Goal: Information Seeking & Learning: Learn about a topic

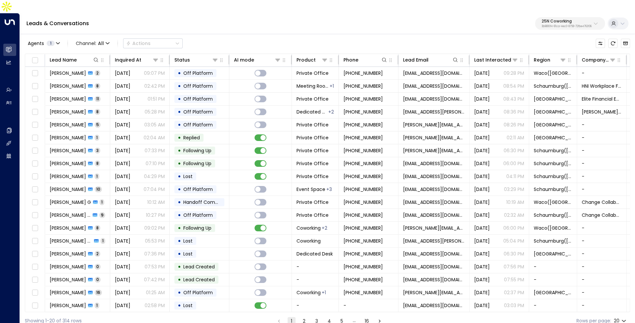
click at [550, 20] on div "Leads & Conversations 25N Coworking 3b9800f4-81ca-4ec0-8758-72fbe4763f36" at bounding box center [327, 23] width 615 height 21
click at [552, 25] on p "3b9800f4-81ca-4ec0-8758-72fbe4763f36" at bounding box center [567, 26] width 50 height 3
type input "*"
type input "****"
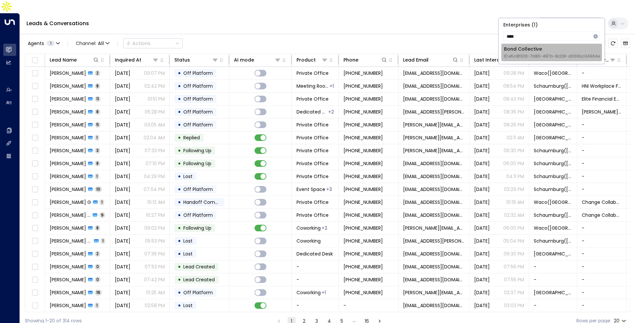
click at [548, 56] on span "ID: e5c8f306-7b86-487b-8d28-d066bc04964e" at bounding box center [552, 56] width 96 height 6
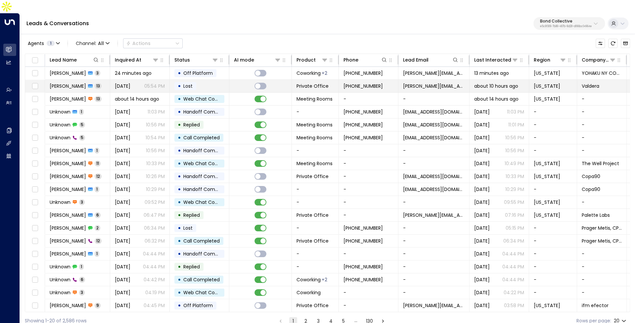
click at [80, 83] on span "Rachelle Carrillo" at bounding box center [68, 86] width 36 height 7
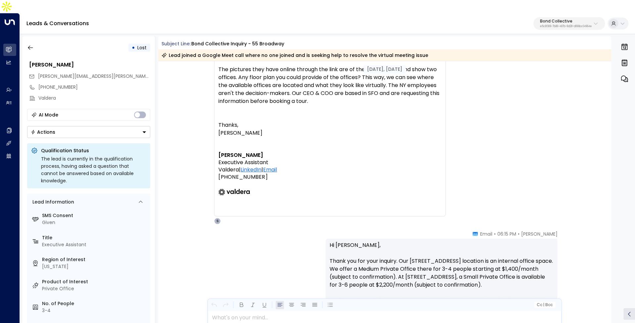
scroll to position [942, 0]
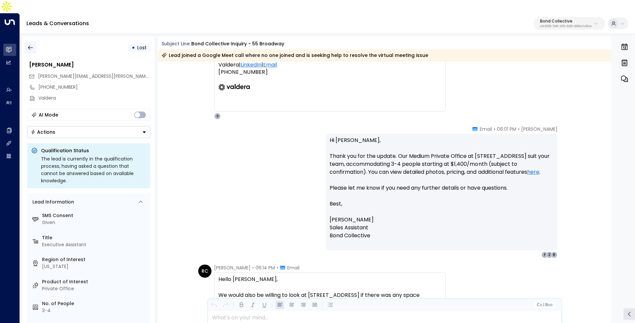
click at [29, 44] on icon "button" at bounding box center [30, 47] width 7 height 7
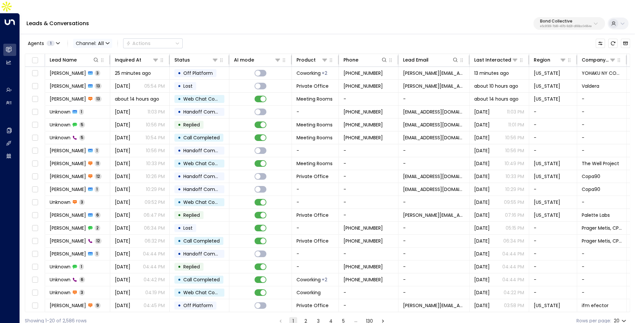
click at [104, 39] on span "Channel: All" at bounding box center [92, 43] width 39 height 9
click at [97, 55] on p "SMS" at bounding box center [96, 56] width 32 height 7
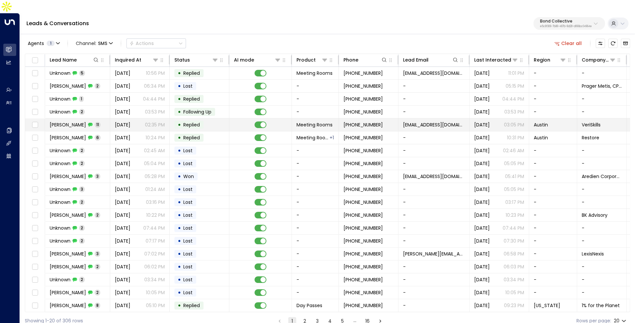
click at [95, 122] on span "11" at bounding box center [98, 125] width 6 height 6
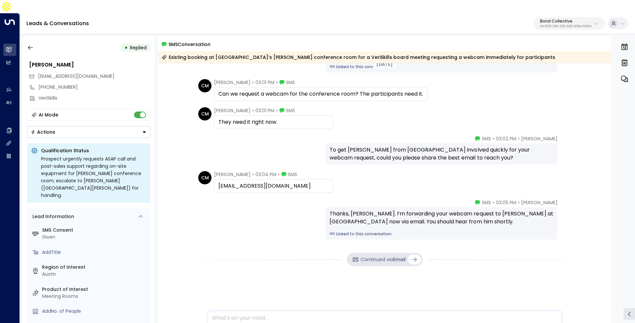
scroll to position [221, 0]
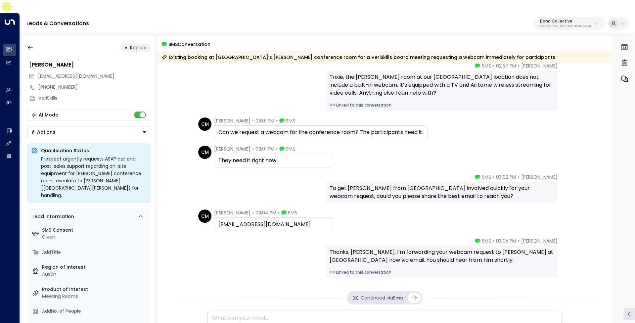
click at [371, 102] on link "Linked to this conversation" at bounding box center [442, 105] width 224 height 6
click at [31, 44] on icon "button" at bounding box center [30, 47] width 7 height 7
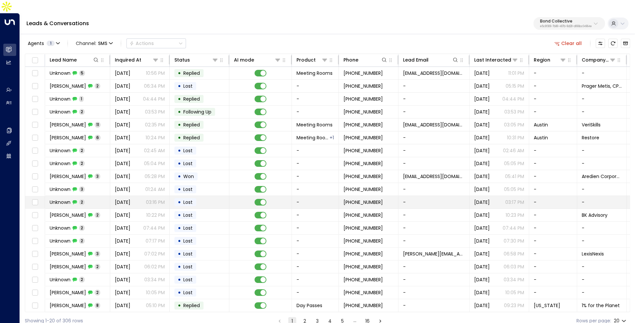
scroll to position [13, 0]
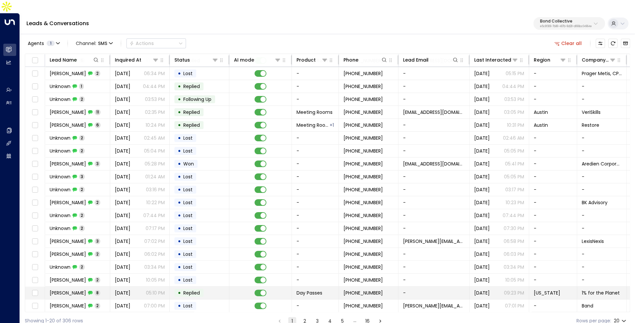
click at [97, 287] on td "Emily Q 8" at bounding box center [77, 293] width 65 height 13
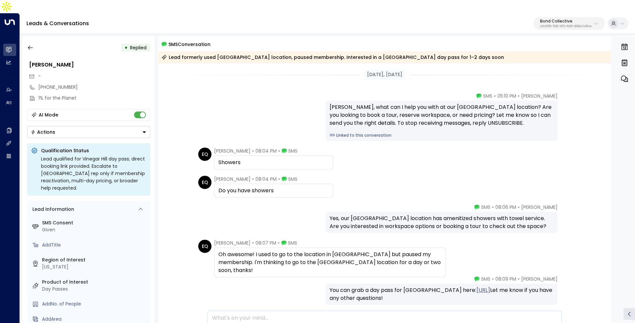
click at [373, 132] on link "Linked to this conversation" at bounding box center [442, 135] width 224 height 6
click at [33, 44] on icon "button" at bounding box center [30, 47] width 7 height 7
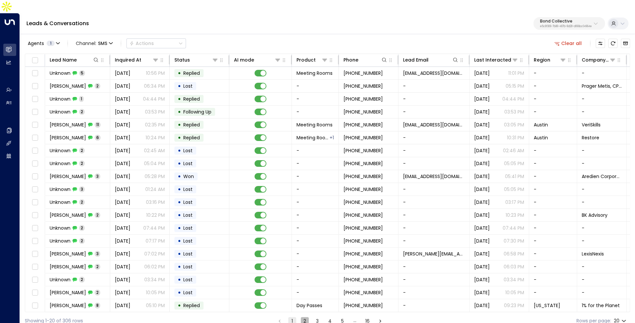
click at [303, 317] on button "2" at bounding box center [305, 321] width 8 height 8
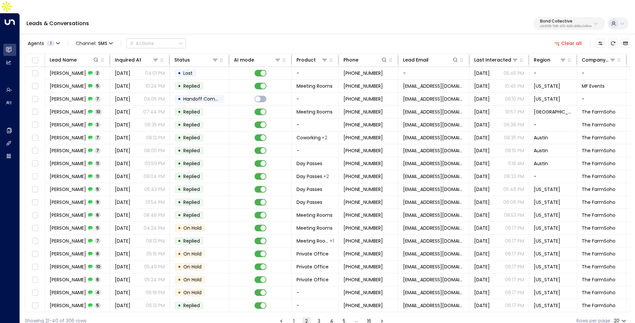
click at [318, 317] on button "3" at bounding box center [319, 321] width 8 height 8
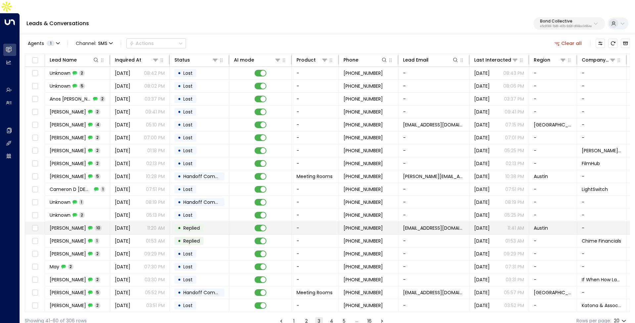
click at [72, 222] on td "Grace Raulet 10" at bounding box center [77, 228] width 65 height 13
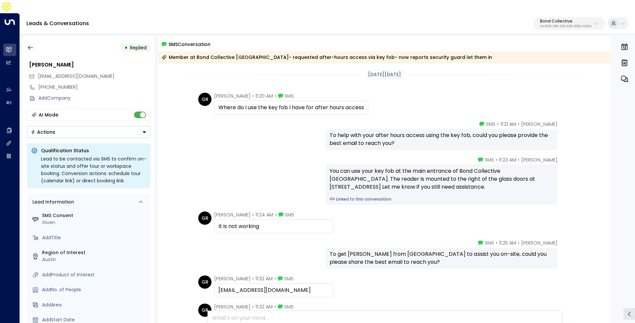
scroll to position [63, 0]
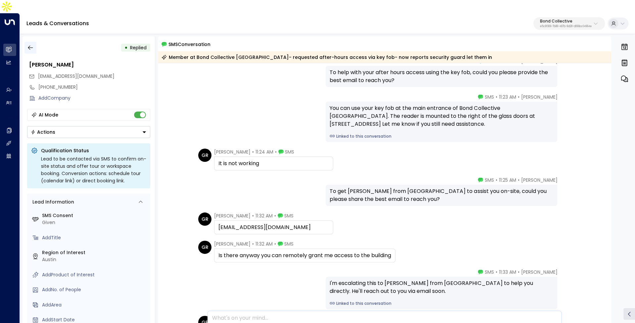
click at [29, 46] on icon "button" at bounding box center [30, 48] width 5 height 4
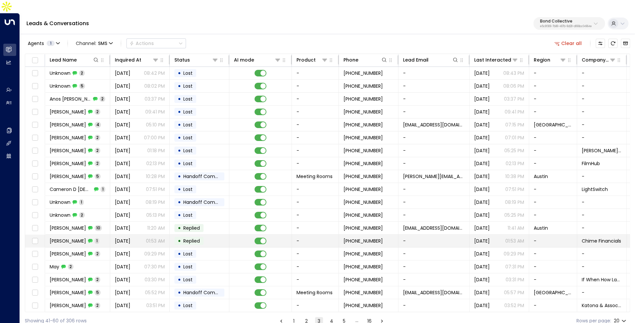
scroll to position [13, 0]
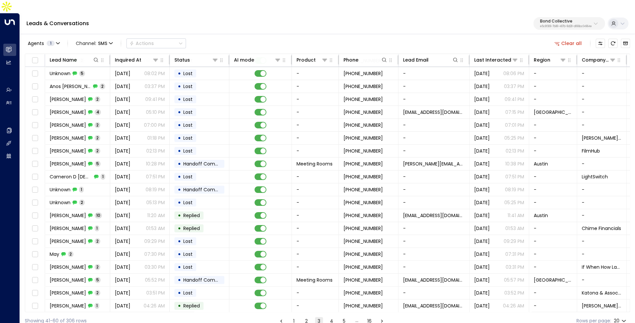
click at [331, 317] on button "4" at bounding box center [332, 321] width 8 height 8
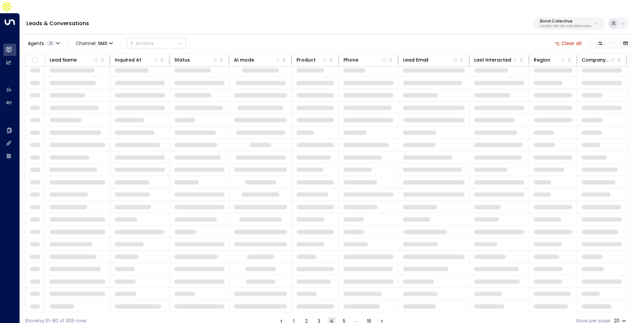
scroll to position [13, 0]
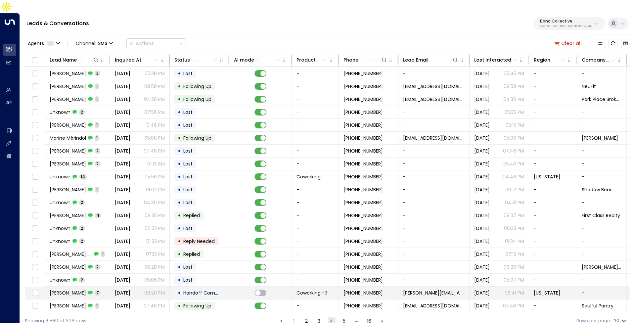
click at [144, 290] on p "08:20 PM" at bounding box center [154, 293] width 21 height 7
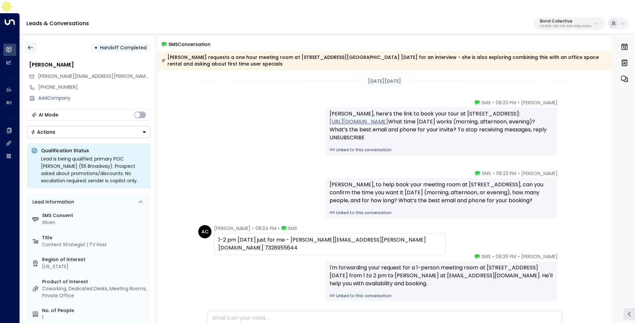
click at [33, 44] on icon "button" at bounding box center [30, 47] width 7 height 7
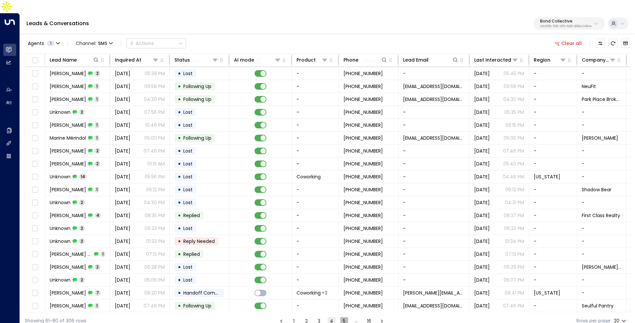
click at [342, 317] on button "5" at bounding box center [344, 321] width 8 height 8
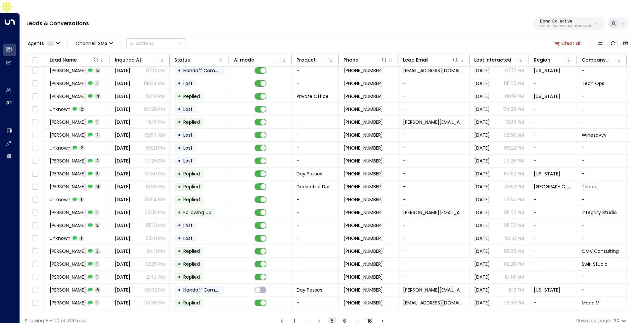
scroll to position [13, 0]
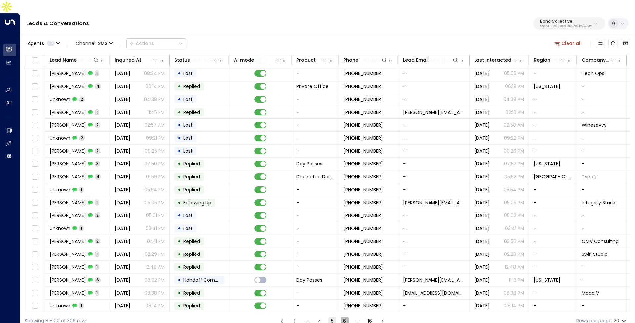
click at [346, 317] on button "6" at bounding box center [345, 321] width 8 height 8
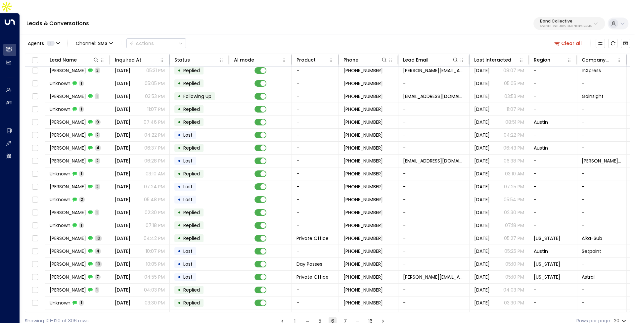
scroll to position [13, 0]
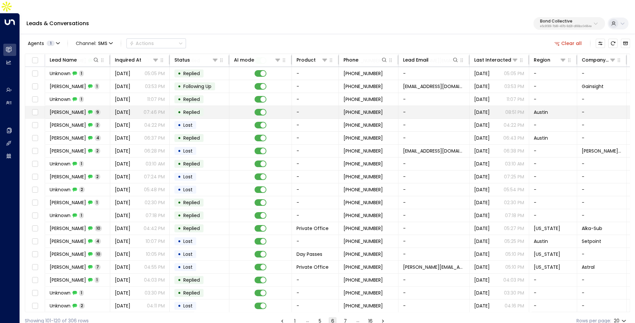
click at [130, 109] on span "Aug 14, 2025" at bounding box center [123, 112] width 16 height 7
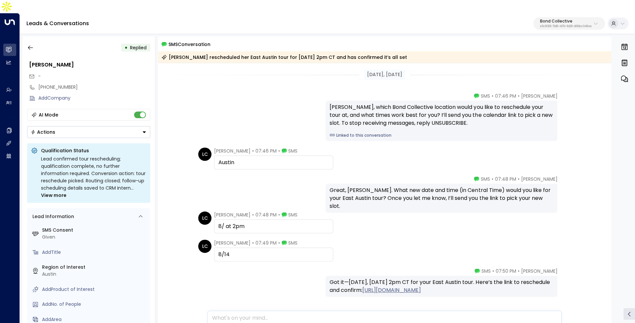
click at [347, 132] on link "Linked to this conversation" at bounding box center [442, 135] width 224 height 6
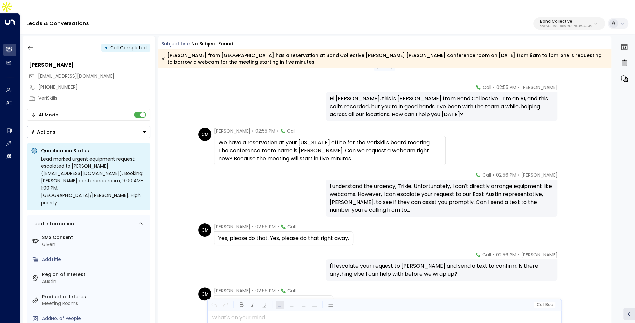
scroll to position [14, 0]
click at [564, 17] on button "Bond Collective e5c8f306-7b86-487b-8d28-d066bc04964e" at bounding box center [568, 23] width 71 height 13
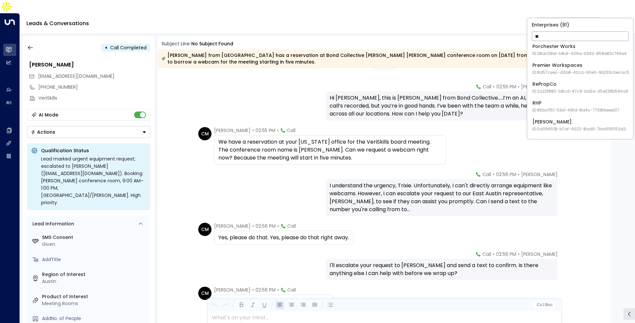
scroll to position [0, 0]
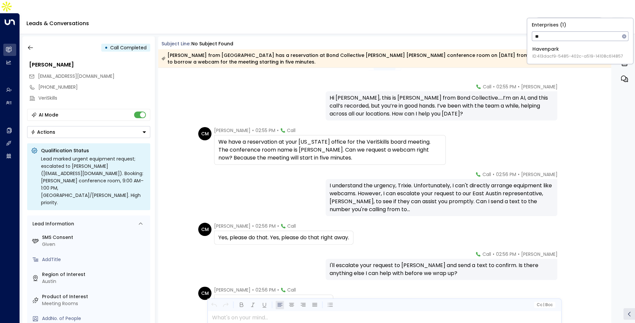
type input "*"
type input "****"
click at [555, 52] on div "Inspire Communities ID: 5ac0484e-0702-4bbb-8380-6168aea91a66" at bounding box center [580, 53] width 96 height 14
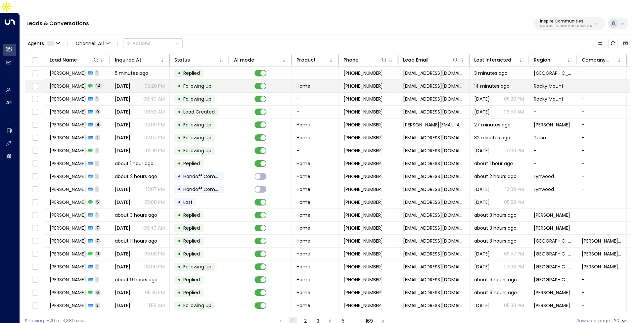
click at [71, 83] on span "Lilly Alford" at bounding box center [68, 86] width 36 height 7
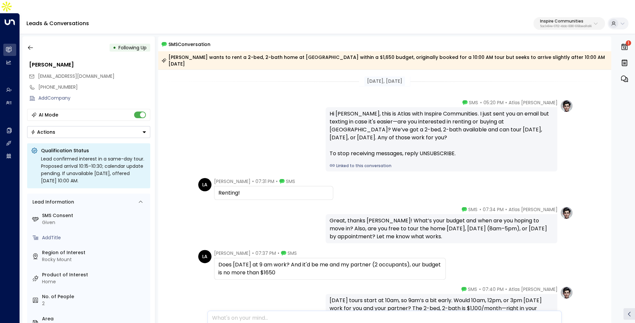
click at [353, 163] on link "Linked to this conversation" at bounding box center [442, 166] width 224 height 6
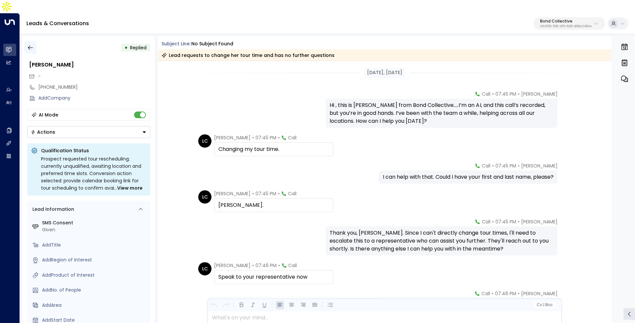
click at [27, 44] on icon "button" at bounding box center [30, 47] width 7 height 7
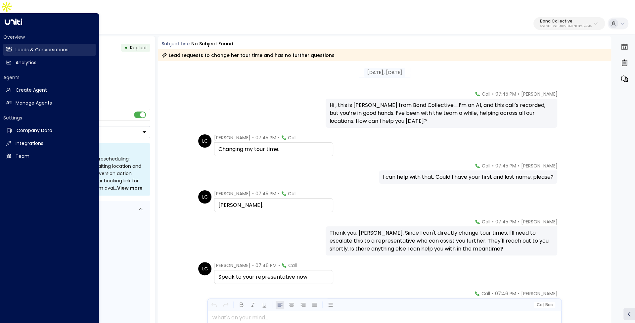
click at [16, 46] on h2 "Leads & Conversations" at bounding box center [42, 49] width 53 height 7
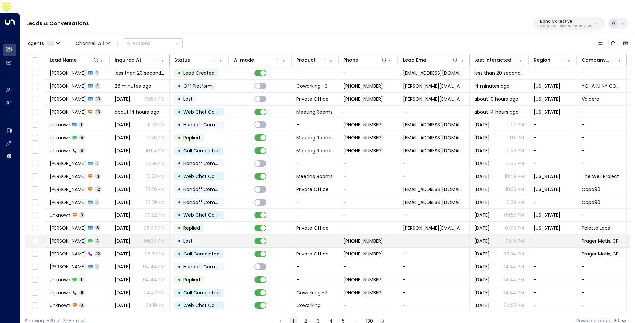
scroll to position [13, 0]
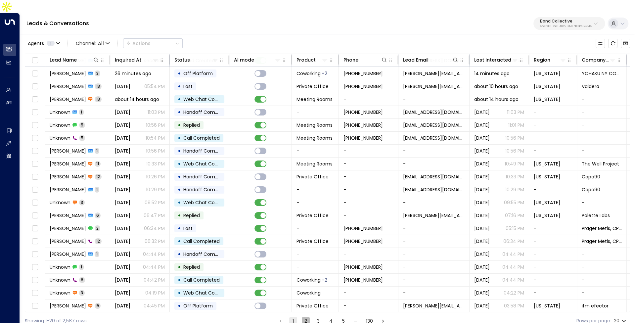
click at [304, 317] on button "2" at bounding box center [306, 321] width 8 height 8
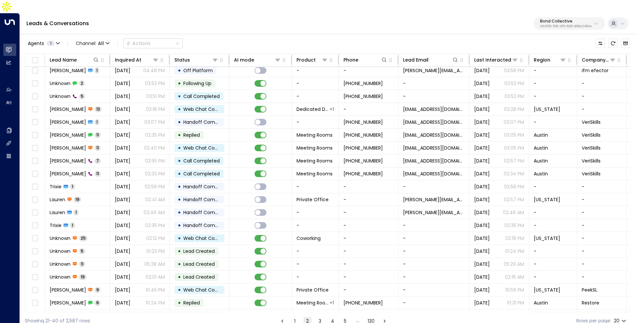
scroll to position [13, 0]
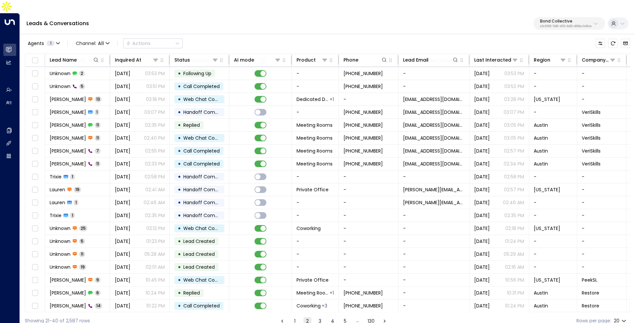
click at [319, 317] on button "3" at bounding box center [320, 321] width 8 height 8
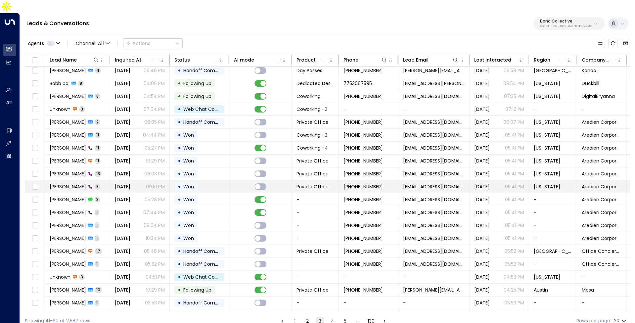
scroll to position [13, 0]
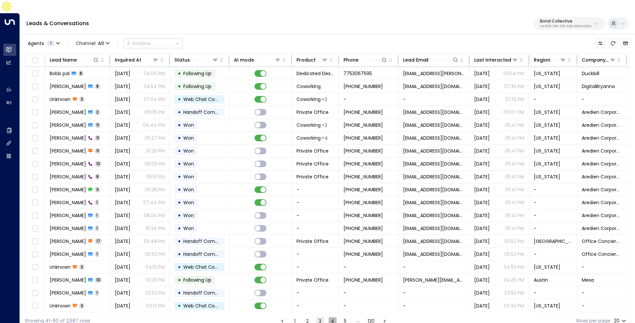
click at [334, 317] on button "4" at bounding box center [333, 321] width 8 height 8
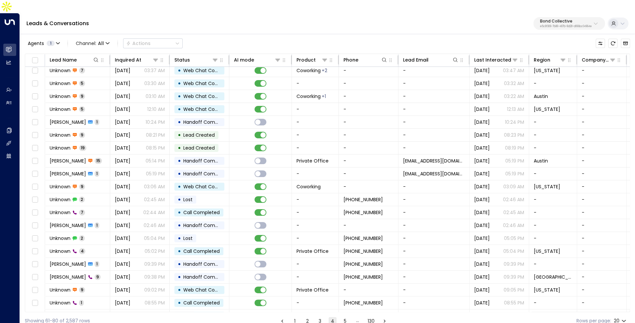
scroll to position [13, 0]
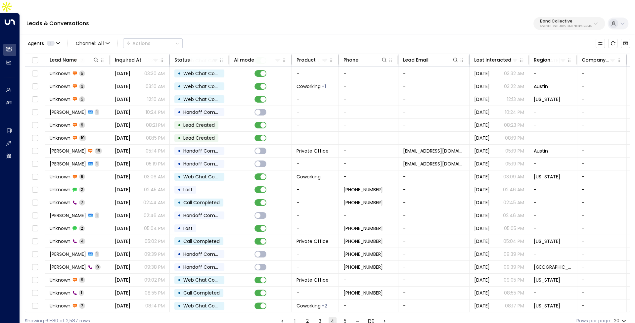
click at [343, 317] on button "5" at bounding box center [345, 321] width 8 height 8
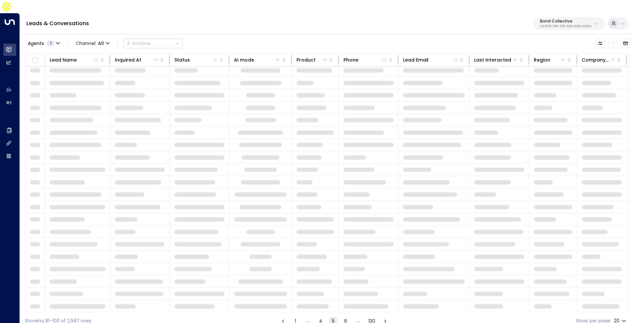
scroll to position [13, 0]
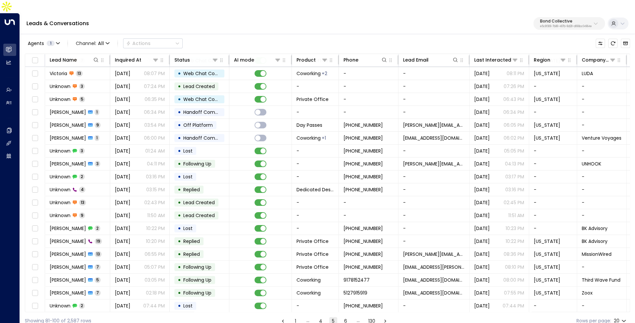
click at [344, 317] on button "6" at bounding box center [346, 321] width 8 height 8
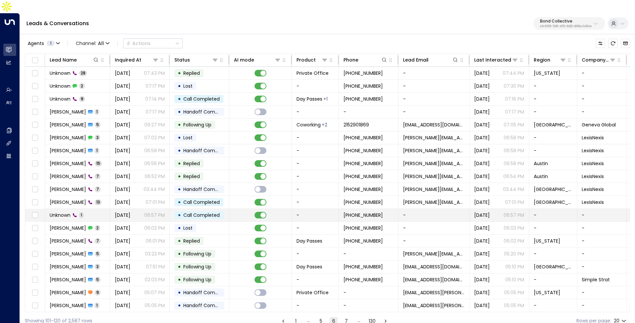
scroll to position [13, 0]
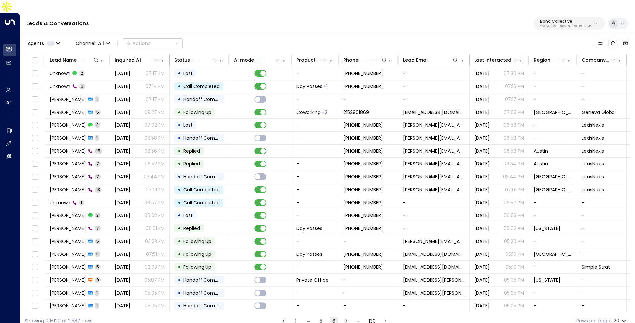
click at [342, 317] on button "7" at bounding box center [346, 321] width 8 height 8
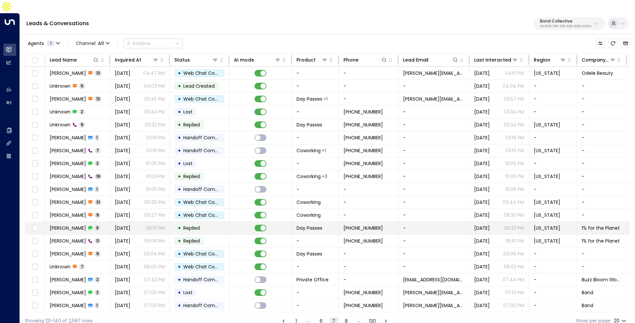
click at [122, 225] on span "Sep 17, 2025" at bounding box center [123, 228] width 16 height 7
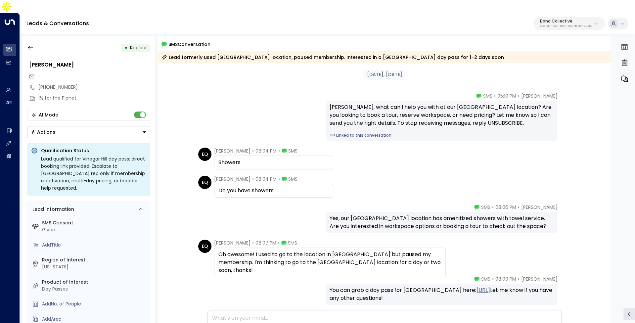
click at [363, 132] on link "Linked to this conversation" at bounding box center [442, 135] width 224 height 6
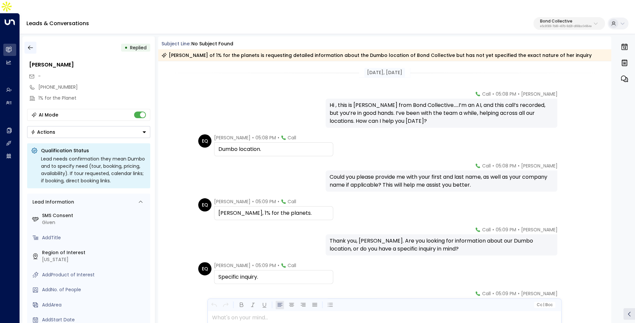
click at [28, 44] on icon "button" at bounding box center [30, 47] width 7 height 7
click at [30, 44] on icon "button" at bounding box center [30, 47] width 7 height 7
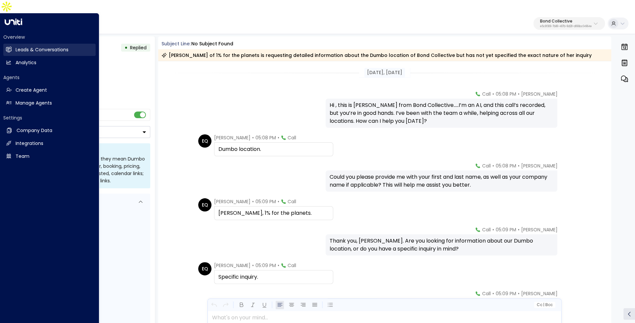
click at [25, 46] on h2 "Leads & Conversations" at bounding box center [42, 49] width 53 height 7
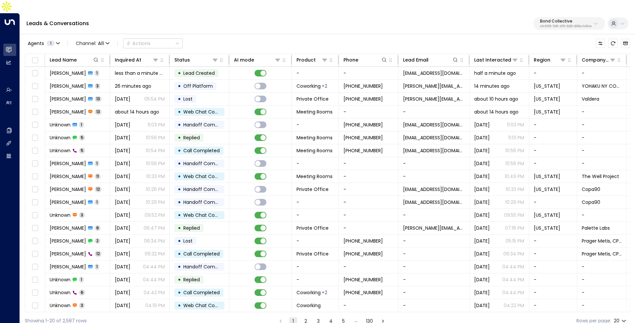
click at [540, 25] on p "e5c8f306-7b86-487b-8d28-d066bc04964e" at bounding box center [566, 26] width 52 height 3
type input "****"
click at [550, 51] on div "The Farm ID: c243a0fc-aaf0-42ba-b839-8d4357a03fd1" at bounding box center [578, 53] width 93 height 14
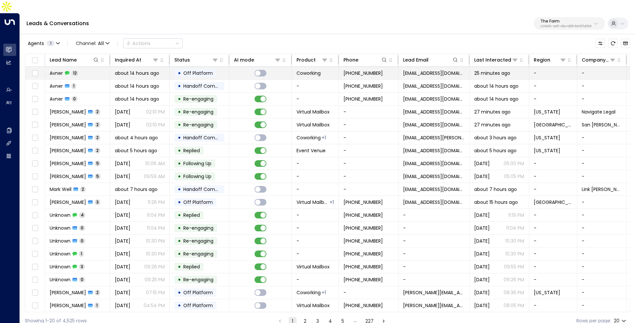
click at [152, 67] on td "about 14 hours ago" at bounding box center [140, 73] width 60 height 13
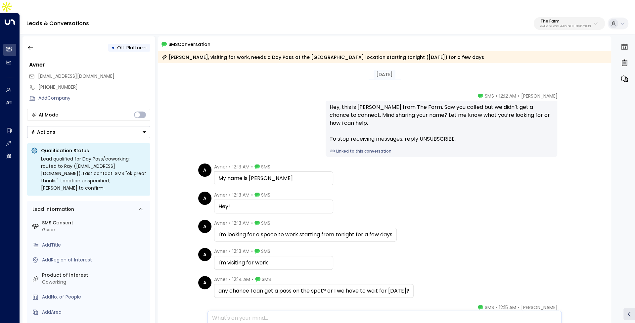
click at [350, 148] on link "Linked to this conversation" at bounding box center [442, 151] width 224 height 6
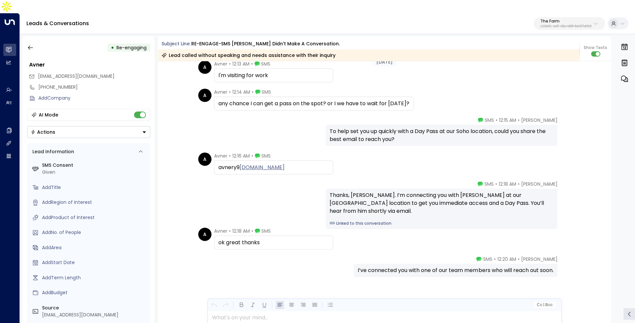
scroll to position [300, 0]
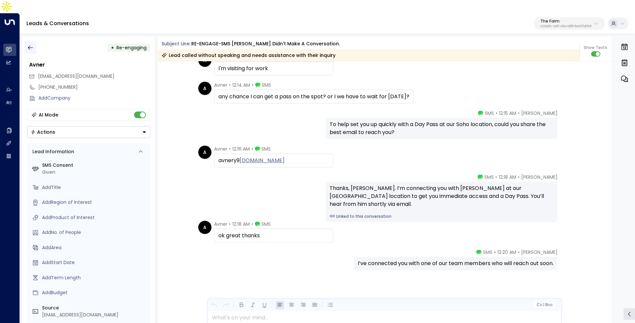
click at [29, 44] on icon "button" at bounding box center [30, 47] width 7 height 7
click at [35, 42] on button "button" at bounding box center [30, 48] width 12 height 12
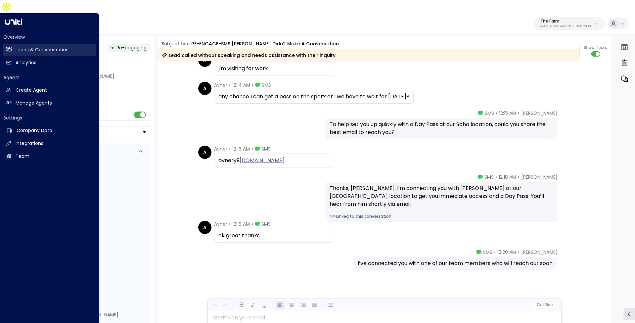
click at [12, 44] on link "Leads & Conversations Leads & Conversations" at bounding box center [49, 50] width 92 height 12
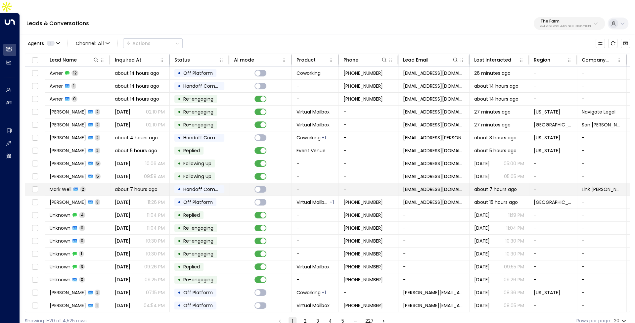
scroll to position [13, 0]
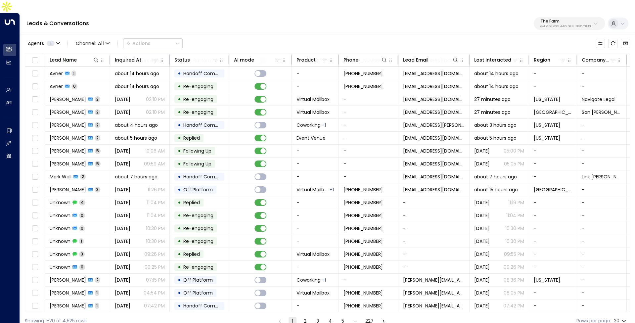
click at [306, 317] on button "2" at bounding box center [305, 321] width 8 height 8
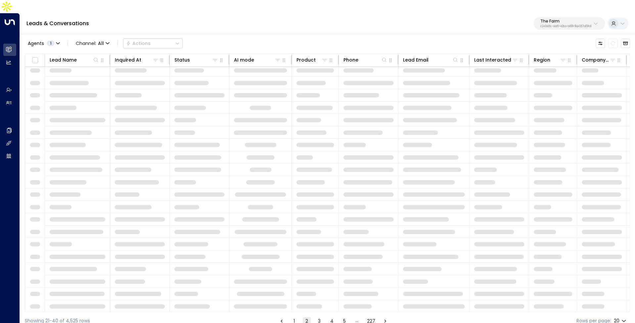
scroll to position [13, 0]
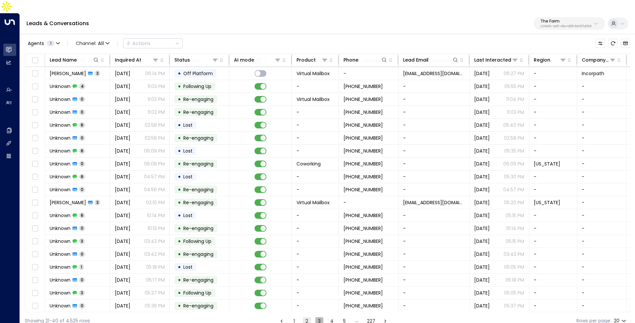
click at [322, 317] on button "3" at bounding box center [319, 321] width 8 height 8
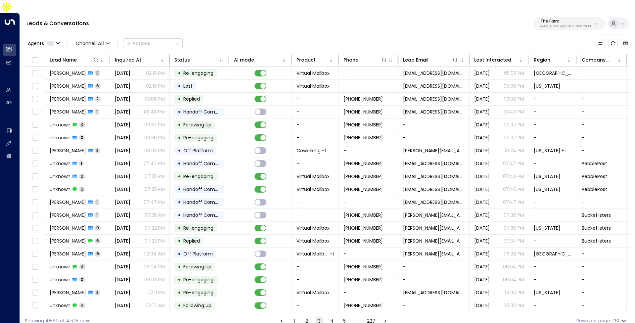
click at [334, 317] on button "4" at bounding box center [332, 321] width 8 height 8
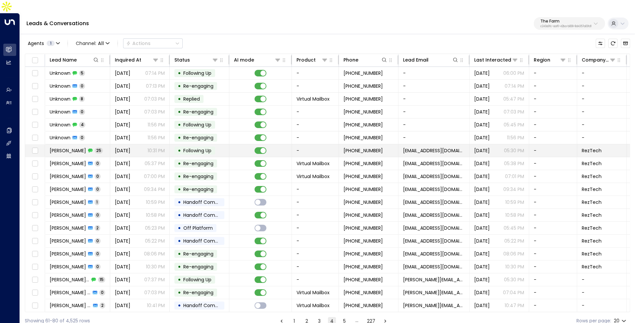
click at [111, 144] on td "Jun 16, 2025 10:31 PM" at bounding box center [140, 150] width 60 height 13
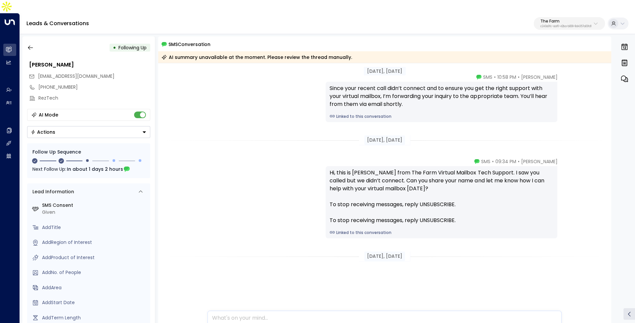
scroll to position [1605, 0]
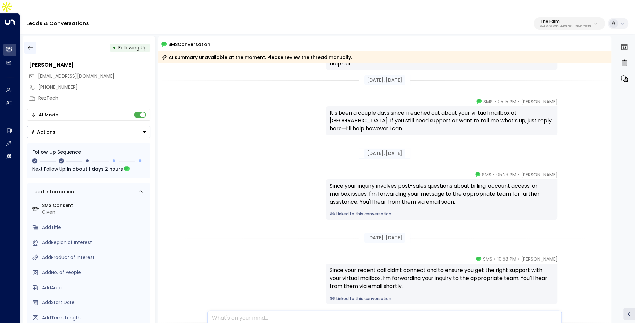
click at [26, 42] on button "button" at bounding box center [30, 48] width 12 height 12
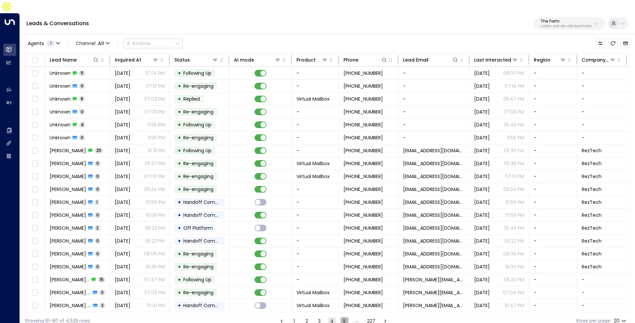
click at [344, 317] on button "5" at bounding box center [344, 321] width 8 height 8
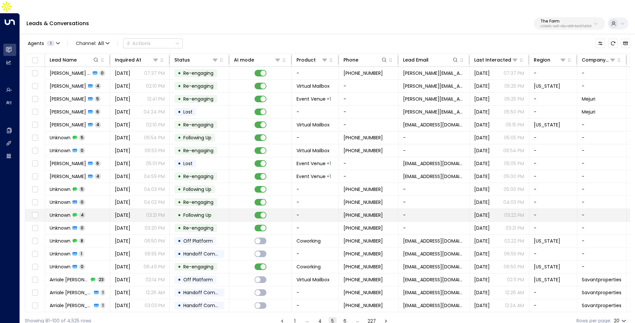
scroll to position [13, 0]
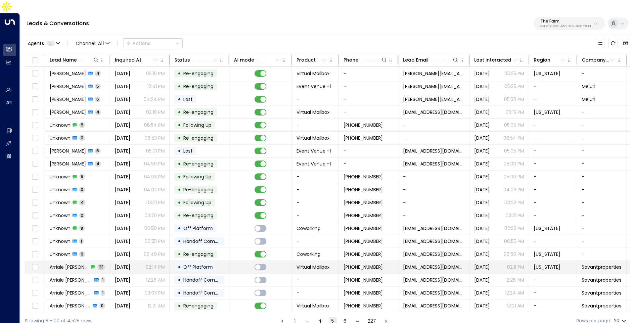
click at [121, 264] on span "Jun 24, 2025" at bounding box center [123, 267] width 16 height 7
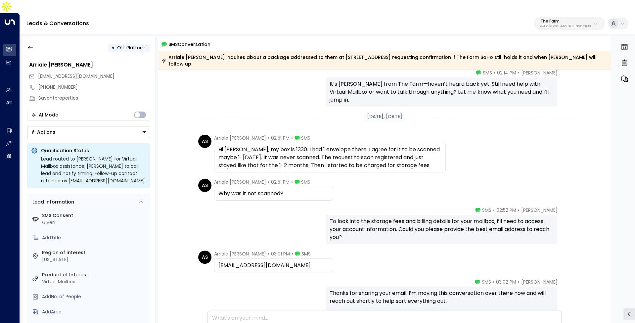
scroll to position [222, 0]
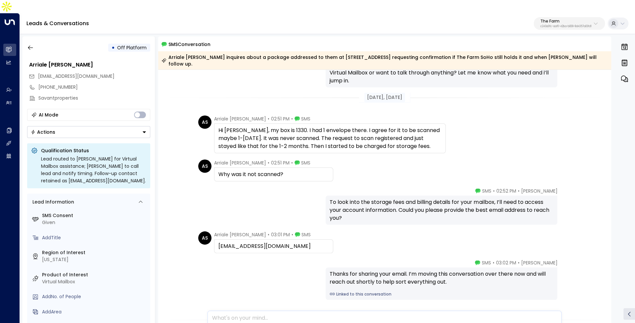
click at [37, 42] on div "• Off Platform" at bounding box center [88, 48] width 123 height 12
click at [32, 44] on icon "button" at bounding box center [30, 47] width 7 height 7
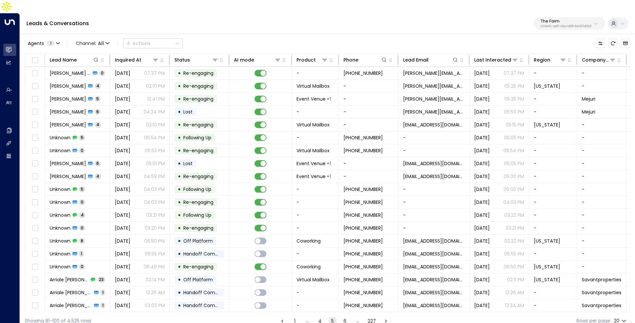
click at [545, 17] on button "The Farm c243a0fc-aaf0-42ba-b839-8d4357a03fd1" at bounding box center [569, 23] width 71 height 13
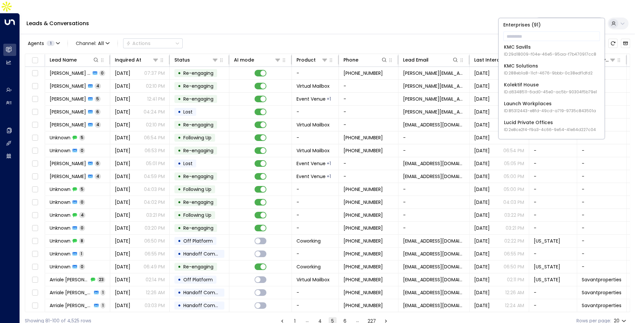
scroll to position [612, 0]
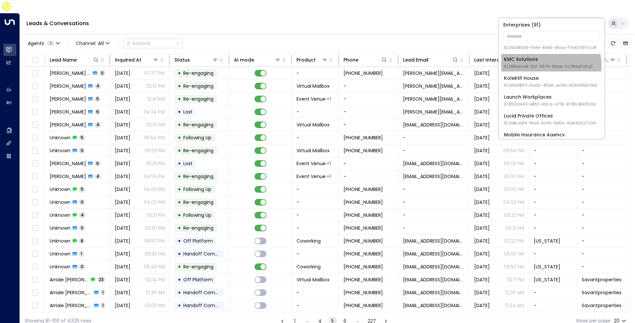
click at [548, 65] on span "ID: 288eb1a8-11cf-4676-9bbb-0c38edf1dfd2" at bounding box center [548, 67] width 89 height 6
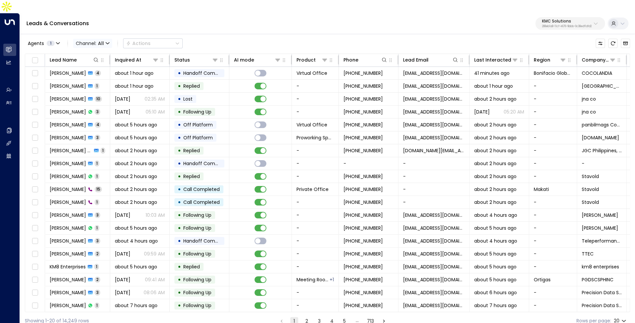
click at [104, 39] on span "Channel: All" at bounding box center [92, 43] width 39 height 9
click at [101, 81] on span "WhatsApp" at bounding box center [92, 80] width 25 height 7
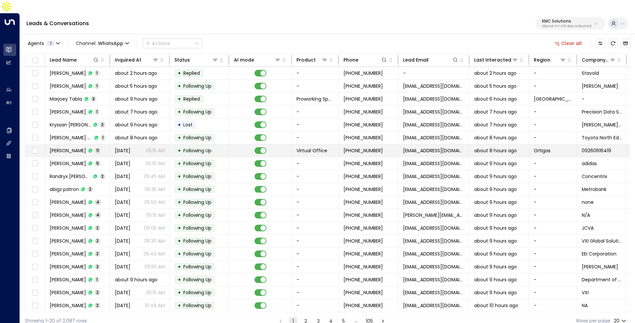
click at [119, 144] on td "Sep 15, 2025 05:15 AM" at bounding box center [140, 150] width 60 height 13
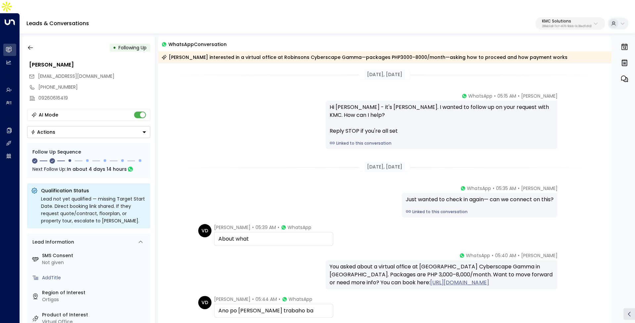
click at [35, 41] on div "• Following Up Victoriana Dongel vinadongel@gmail.com +639260616419 09260616419…" at bounding box center [88, 186] width 132 height 300
click at [33, 42] on button "button" at bounding box center [30, 48] width 12 height 12
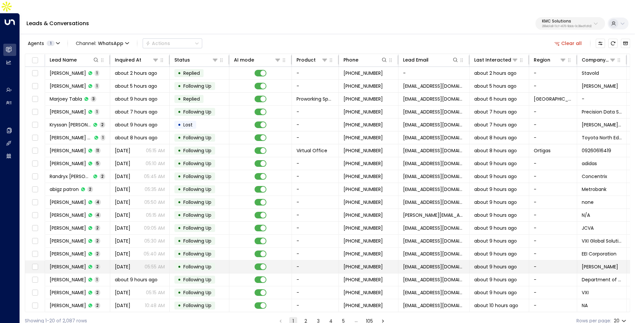
scroll to position [13, 0]
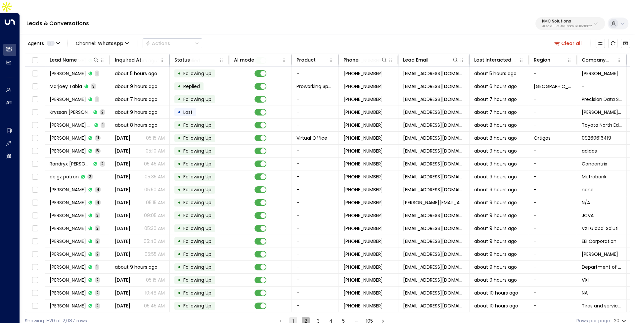
click at [308, 317] on button "2" at bounding box center [306, 321] width 8 height 8
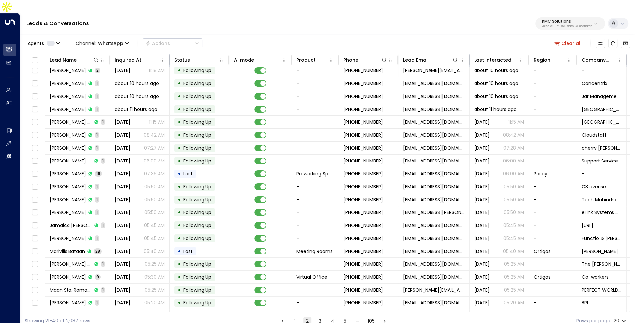
scroll to position [13, 0]
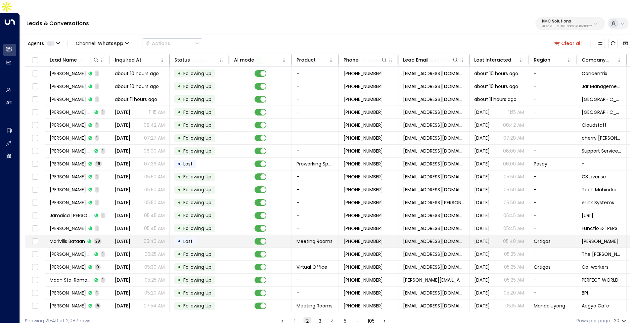
click at [121, 238] on span "Jul 25, 2025" at bounding box center [123, 241] width 16 height 7
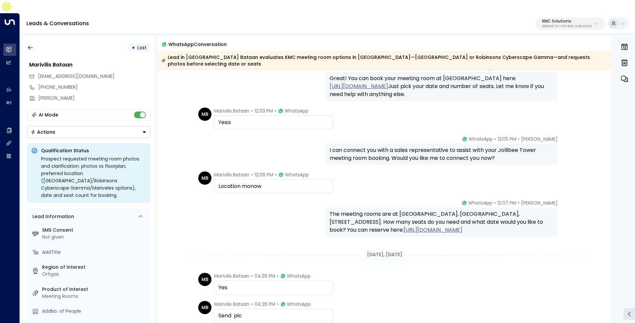
scroll to position [151, 0]
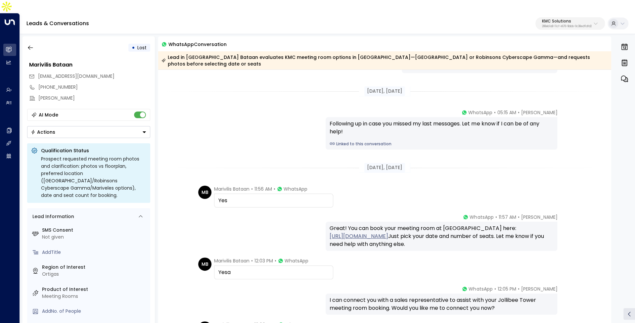
click at [357, 141] on link "Linked to this conversation" at bounding box center [442, 144] width 224 height 6
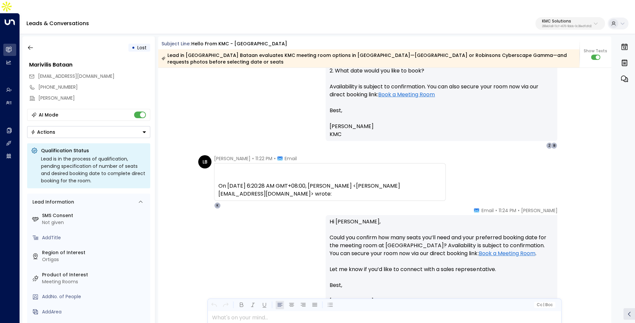
scroll to position [407, 0]
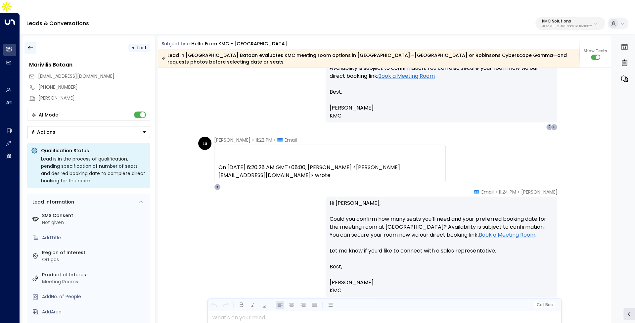
click at [29, 46] on icon "button" at bounding box center [30, 48] width 5 height 4
click at [36, 42] on button "button" at bounding box center [30, 48] width 12 height 12
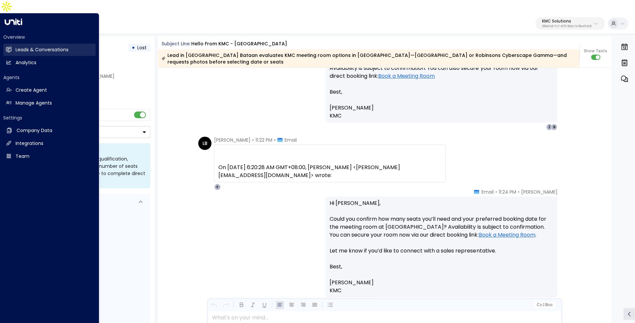
click at [13, 44] on link "Leads & Conversations Leads & Conversations" at bounding box center [49, 50] width 92 height 12
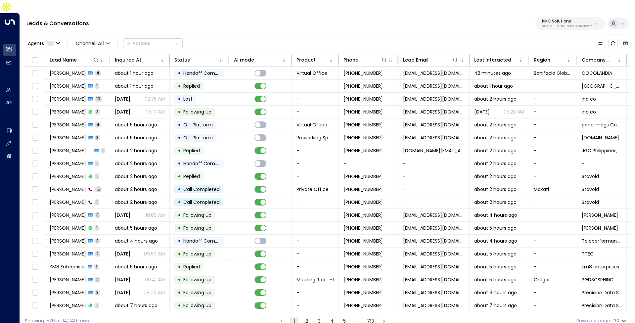
click at [303, 317] on button "2" at bounding box center [307, 321] width 8 height 8
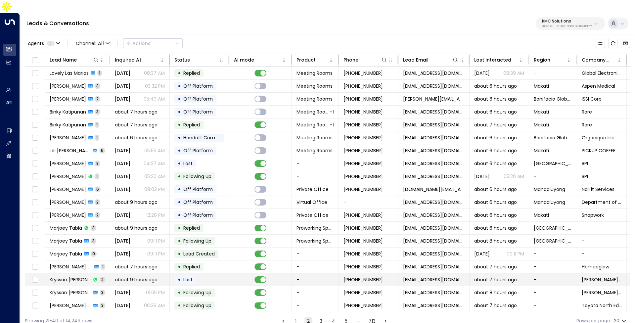
scroll to position [13, 0]
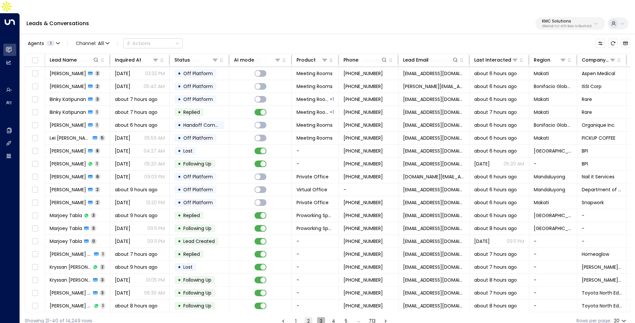
click at [320, 317] on button "3" at bounding box center [321, 321] width 8 height 8
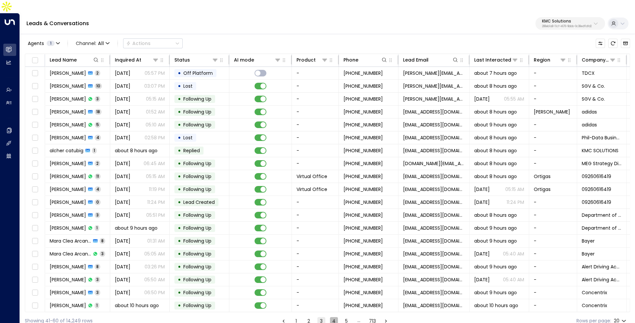
click at [332, 317] on button "4" at bounding box center [334, 321] width 8 height 8
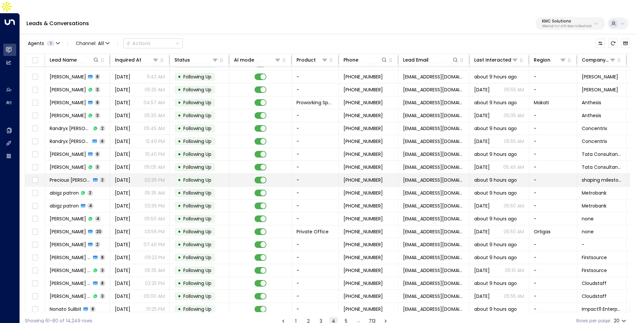
scroll to position [13, 0]
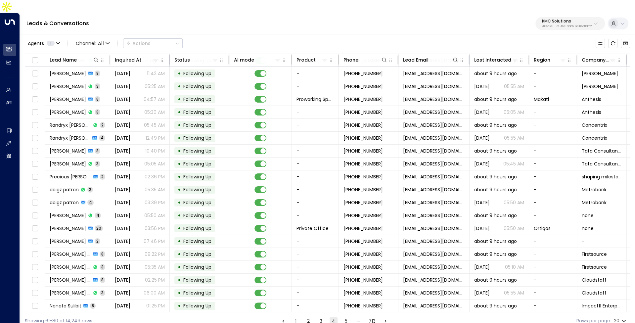
click at [350, 317] on ul "1 2 3 4 5 … 713" at bounding box center [334, 321] width 111 height 8
click at [346, 317] on button "5" at bounding box center [346, 321] width 8 height 8
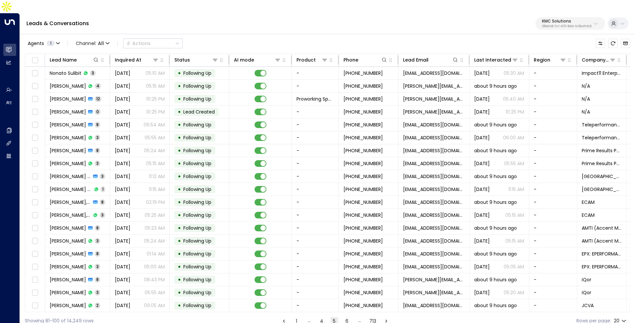
click at [296, 317] on button "1" at bounding box center [296, 321] width 8 height 8
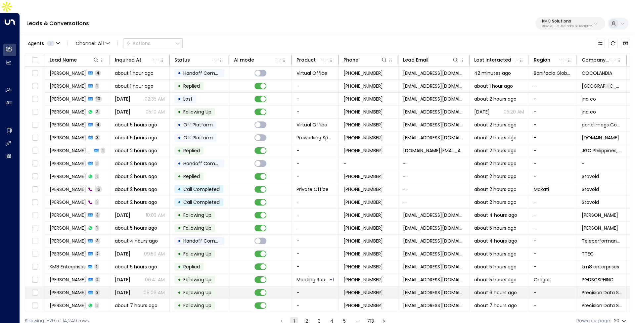
scroll to position [13, 0]
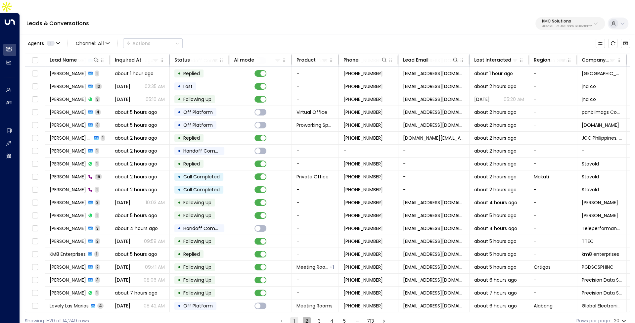
click at [305, 317] on button "2" at bounding box center [307, 321] width 8 height 8
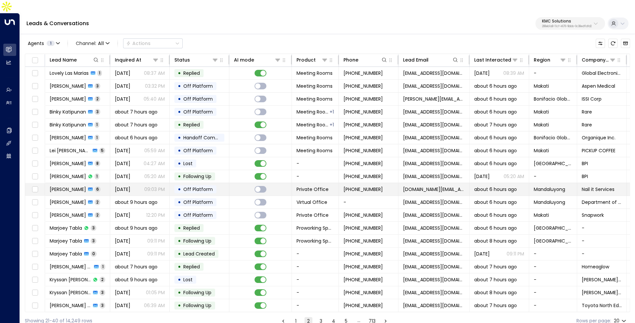
scroll to position [13, 0]
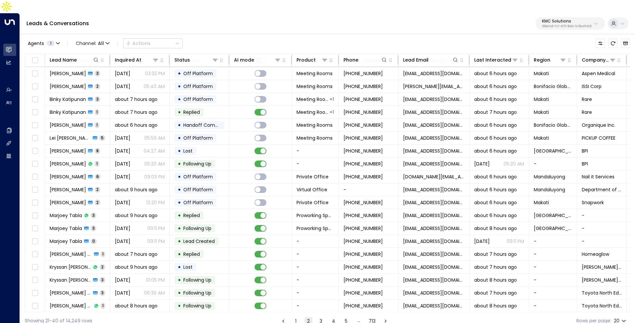
click at [319, 317] on button "3" at bounding box center [321, 321] width 8 height 8
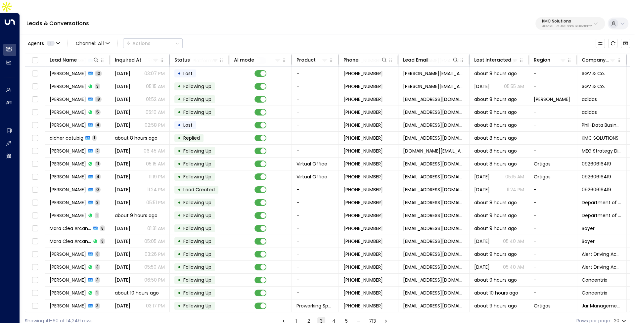
click at [567, 25] on p "288eb1a8-11cf-4676-9bbb-0c38edf1dfd2" at bounding box center [567, 26] width 50 height 3
type input "****"
click at [532, 53] on div "Bond Collective ID: e5c8f306-7b86-487b-8d28-d066bc04964e" at bounding box center [552, 53] width 96 height 14
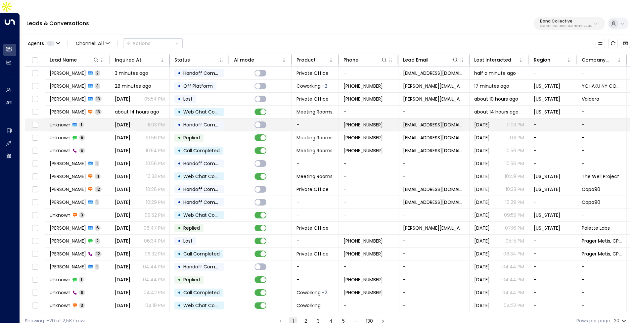
scroll to position [13, 0]
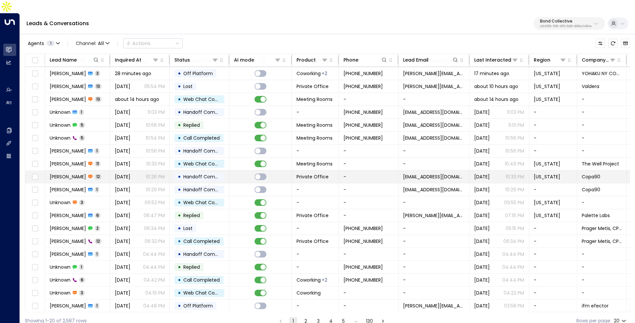
click at [104, 170] on td "Victoria Negri 12" at bounding box center [77, 176] width 65 height 13
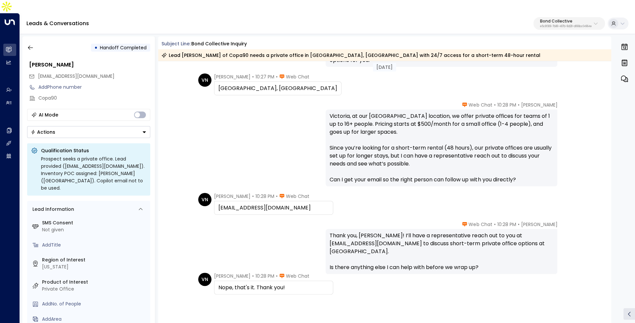
scroll to position [256, 0]
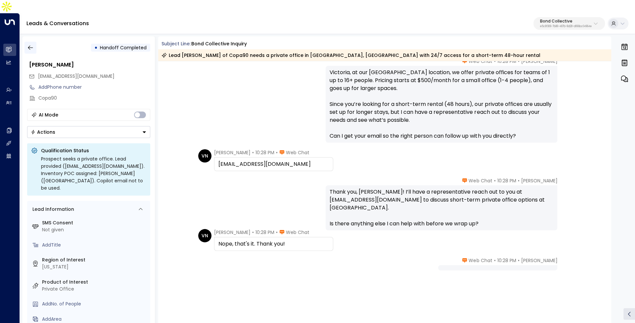
click at [32, 44] on icon "button" at bounding box center [30, 47] width 7 height 7
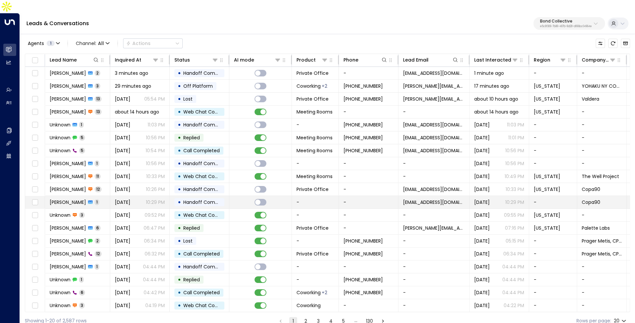
click at [130, 199] on span "Yesterday" at bounding box center [123, 202] width 16 height 7
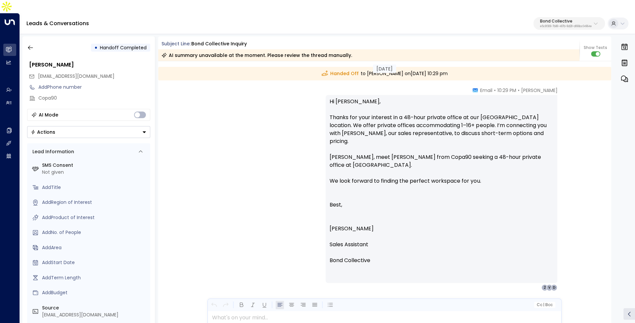
scroll to position [1170, 0]
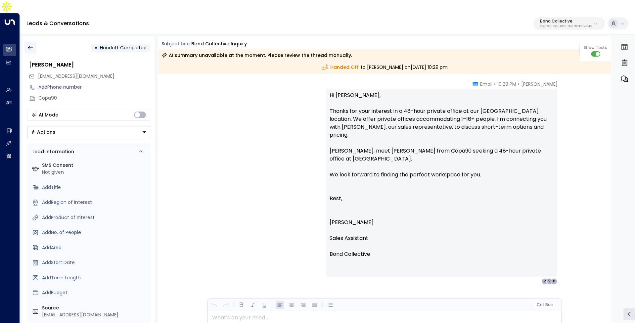
click at [27, 42] on button "button" at bounding box center [30, 48] width 12 height 12
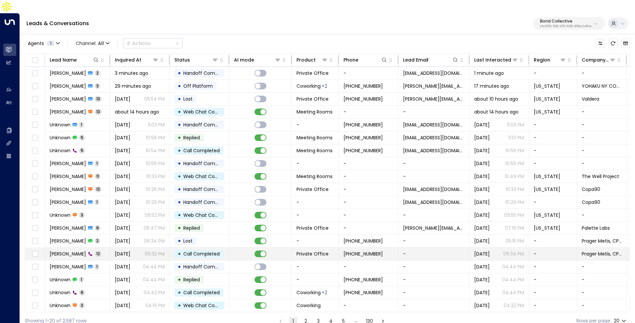
click at [95, 251] on span "12" at bounding box center [98, 254] width 7 height 6
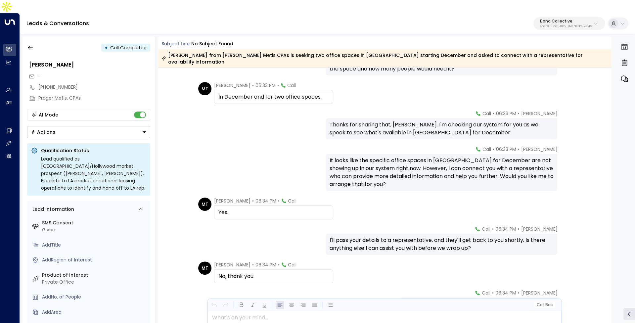
scroll to position [220, 0]
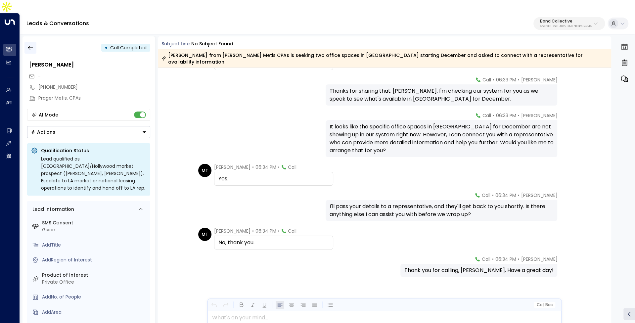
click at [29, 46] on icon "button" at bounding box center [30, 48] width 5 height 4
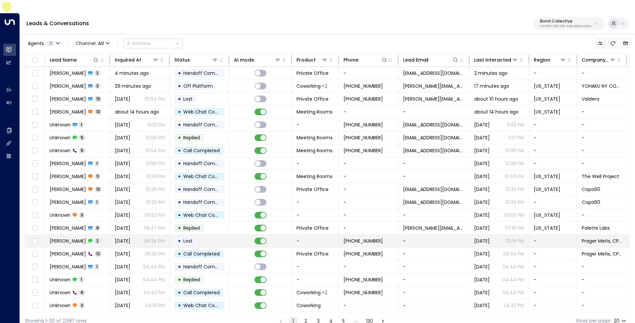
click at [76, 238] on span "[PERSON_NAME]" at bounding box center [68, 241] width 36 height 7
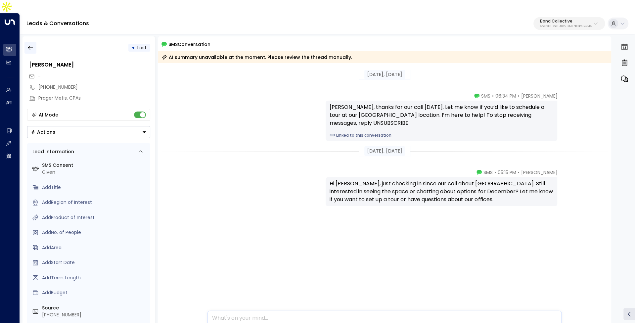
click at [30, 44] on icon "button" at bounding box center [30, 47] width 7 height 7
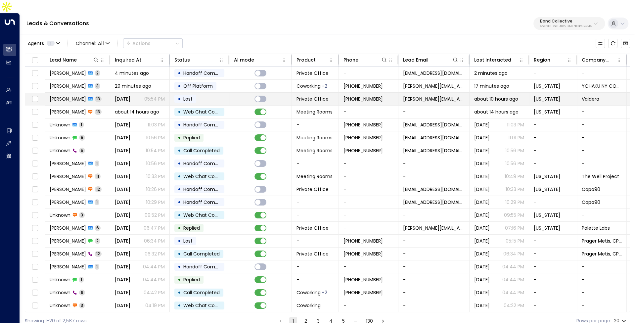
click at [80, 96] on span "Rachelle Carrillo" at bounding box center [68, 99] width 36 height 7
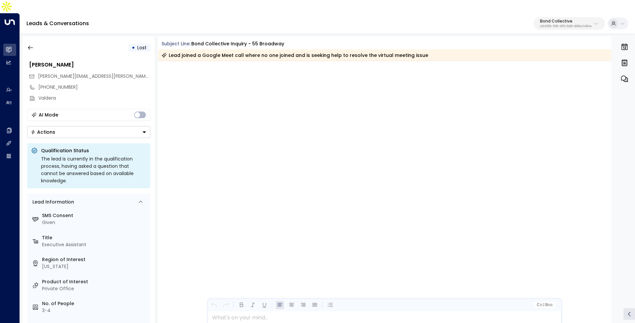
scroll to position [2670, 0]
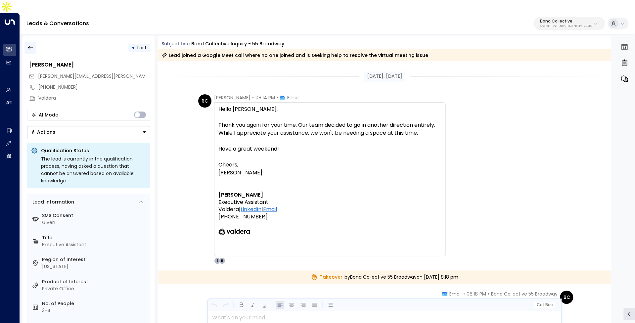
click at [27, 44] on icon "button" at bounding box center [30, 47] width 7 height 7
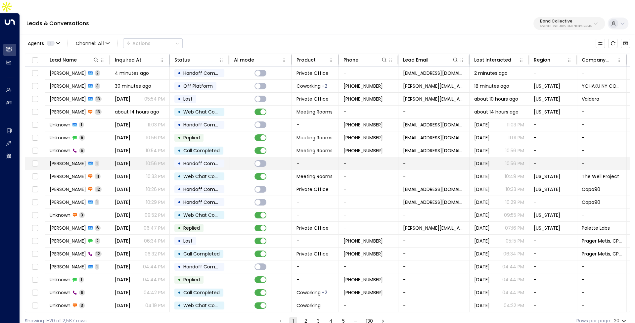
scroll to position [13, 0]
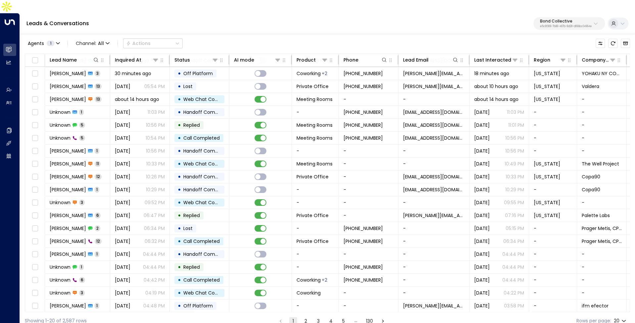
click at [305, 317] on button "2" at bounding box center [306, 321] width 8 height 8
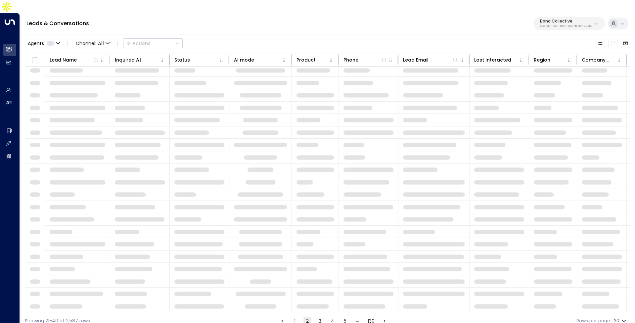
scroll to position [13, 0]
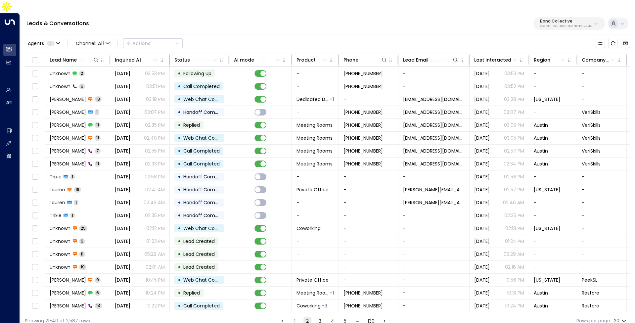
click at [296, 317] on button "1" at bounding box center [295, 321] width 8 height 8
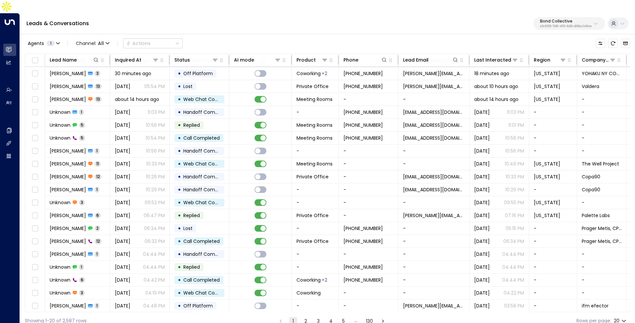
click at [319, 317] on button "3" at bounding box center [318, 321] width 8 height 8
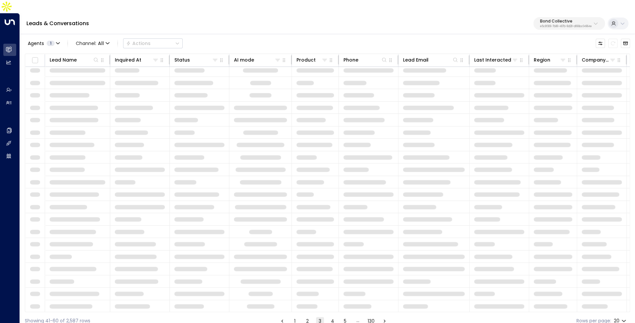
scroll to position [13, 0]
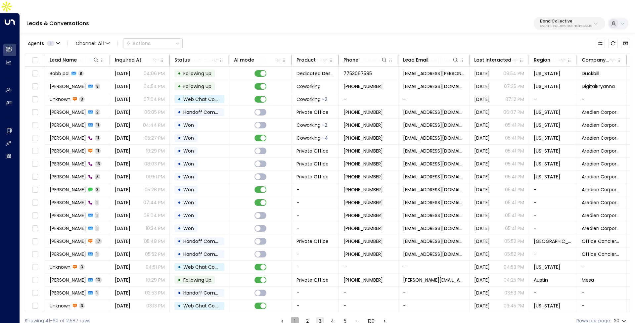
click at [292, 317] on button "1" at bounding box center [295, 321] width 8 height 8
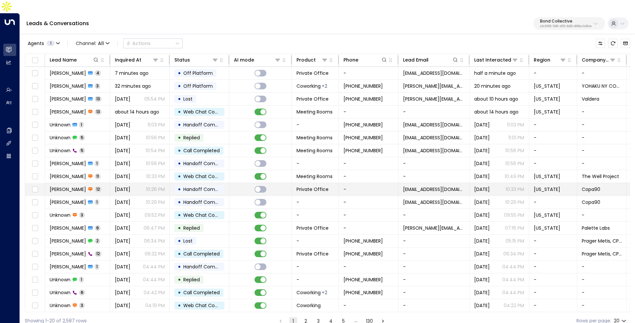
click at [81, 186] on div "Victoria Negri 12" at bounding box center [76, 189] width 52 height 7
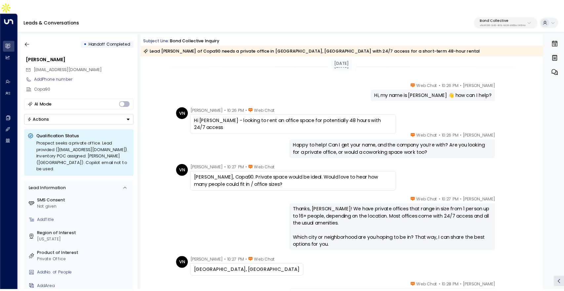
scroll to position [256, 0]
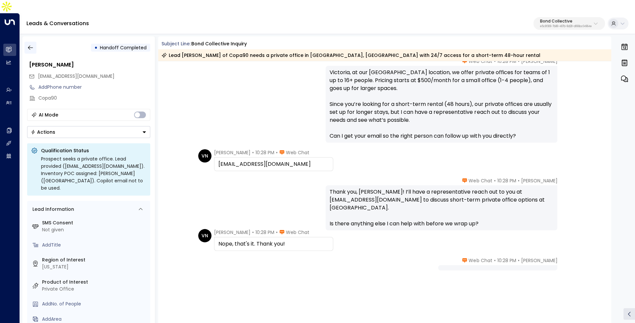
click at [27, 44] on icon "button" at bounding box center [30, 47] width 7 height 7
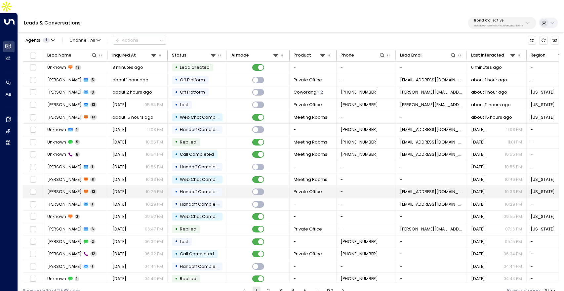
click at [85, 193] on icon at bounding box center [85, 193] width 1 height 1
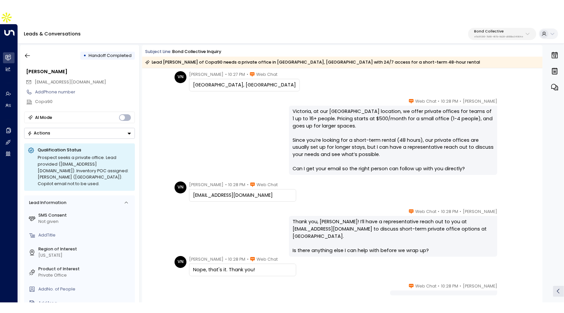
scroll to position [201, 0]
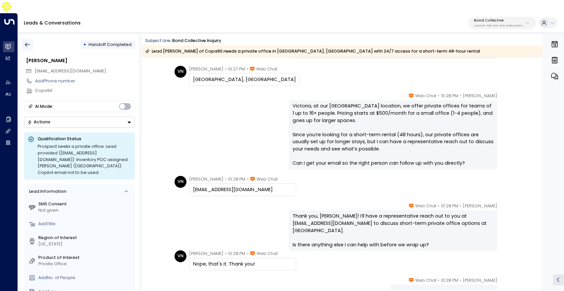
click at [22, 39] on button "button" at bounding box center [28, 45] width 12 height 12
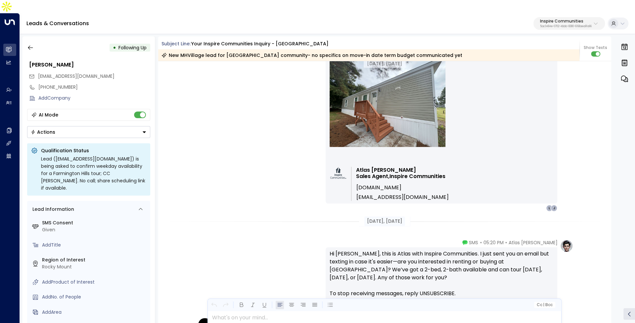
scroll to position [357, 0]
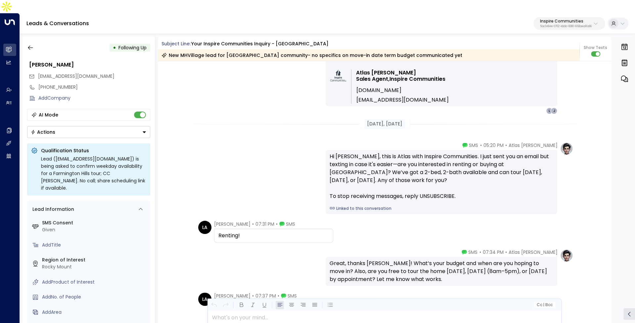
click at [540, 19] on div "Inspire Communities 5ac0484e-0702-4bbb-8380-6168aea91a66" at bounding box center [566, 23] width 52 height 9
type input "********"
click at [546, 50] on div "Havenpark ID: 413dacf9-5485-402c-a519-14108c614857" at bounding box center [578, 53] width 91 height 14
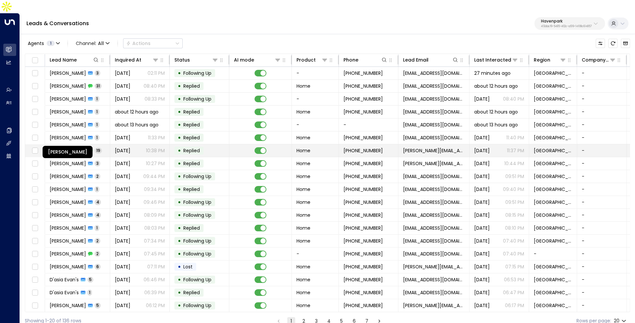
click at [80, 147] on span "[PERSON_NAME]" at bounding box center [68, 150] width 36 height 7
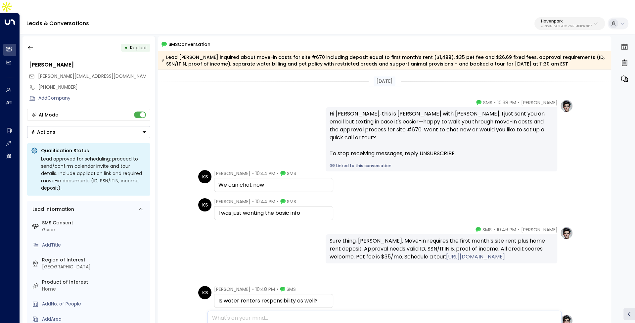
click at [351, 148] on div "Hi [PERSON_NAME], this is [PERSON_NAME] with [PERSON_NAME]. I just sent you an …" at bounding box center [442, 139] width 232 height 64
click at [347, 163] on link "Linked to this conversation" at bounding box center [442, 166] width 224 height 6
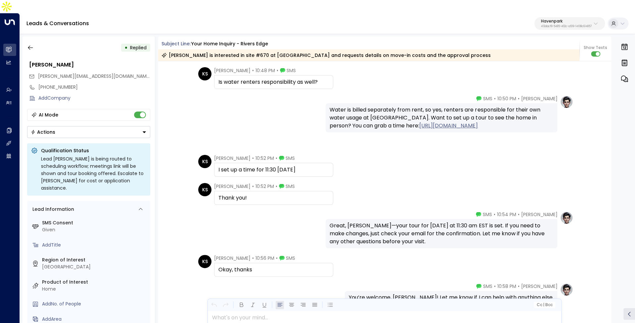
scroll to position [1092, 0]
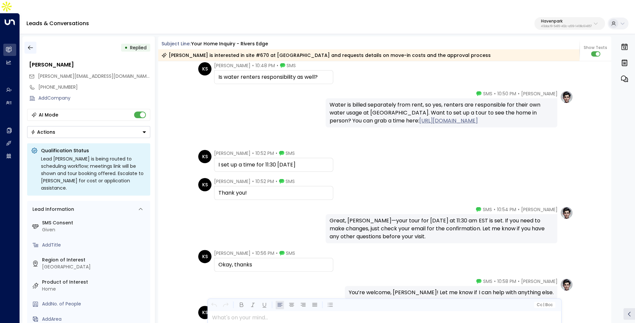
click at [35, 42] on button "button" at bounding box center [30, 48] width 12 height 12
click at [26, 42] on button "button" at bounding box center [30, 48] width 12 height 12
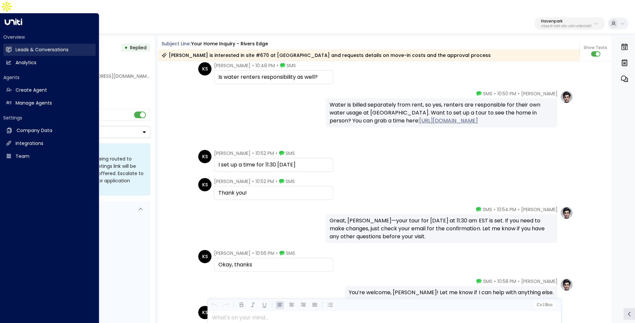
click at [15, 44] on link "Leads & Conversations Leads & Conversations" at bounding box center [49, 50] width 92 height 12
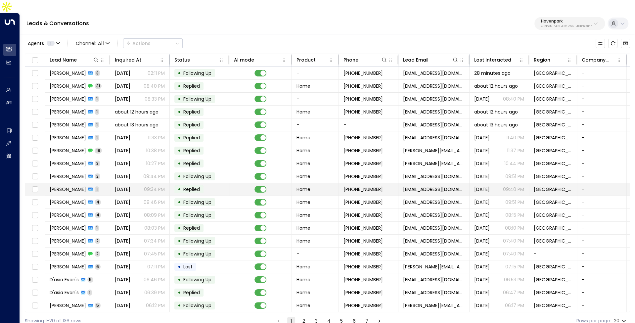
scroll to position [13, 0]
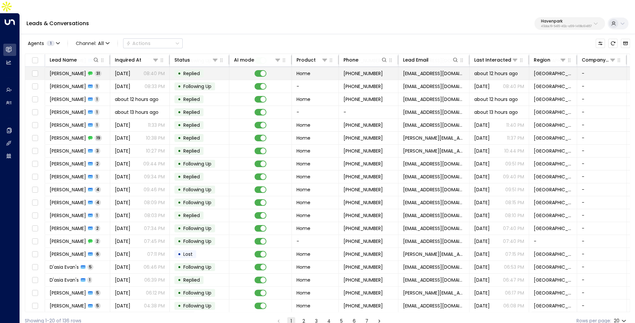
click at [122, 70] on span "[DATE]" at bounding box center [123, 73] width 16 height 7
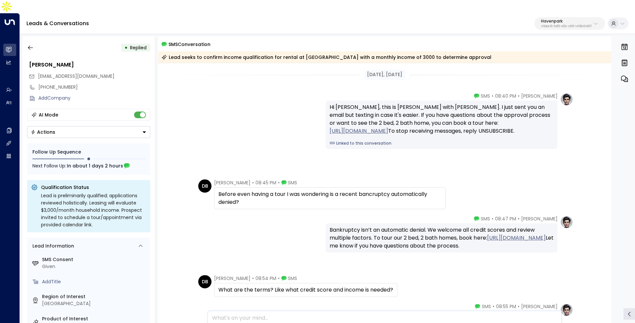
click at [360, 146] on link "Linked to this conversation" at bounding box center [442, 143] width 224 height 6
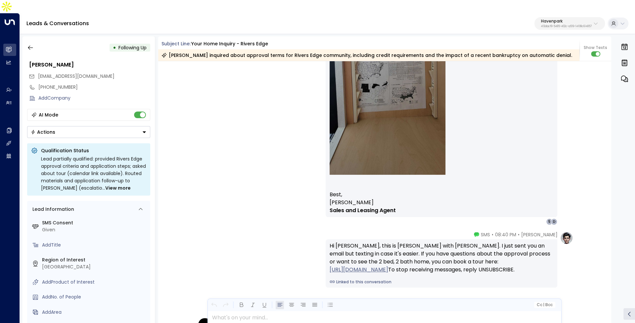
scroll to position [753, 0]
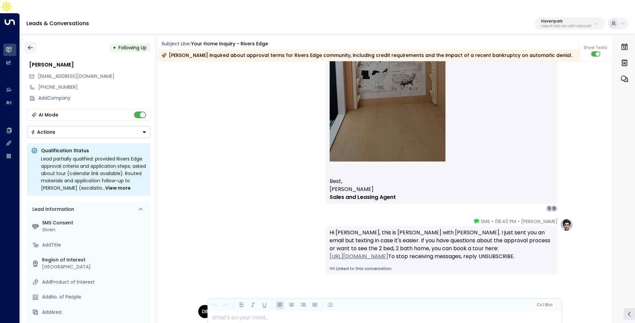
click at [25, 42] on button "button" at bounding box center [30, 48] width 12 height 12
click at [35, 42] on button "button" at bounding box center [30, 48] width 12 height 12
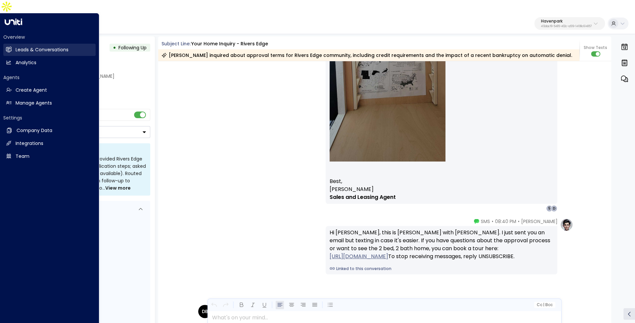
click at [12, 44] on link "Leads & Conversations Leads & Conversations" at bounding box center [49, 50] width 92 height 12
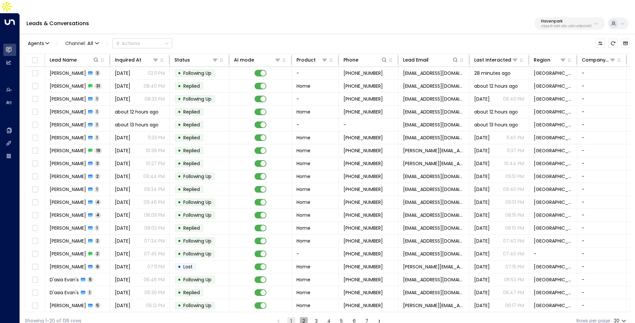
click at [301, 317] on button "2" at bounding box center [304, 321] width 8 height 8
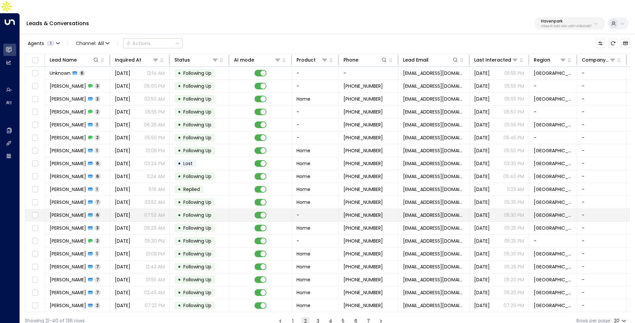
scroll to position [13, 0]
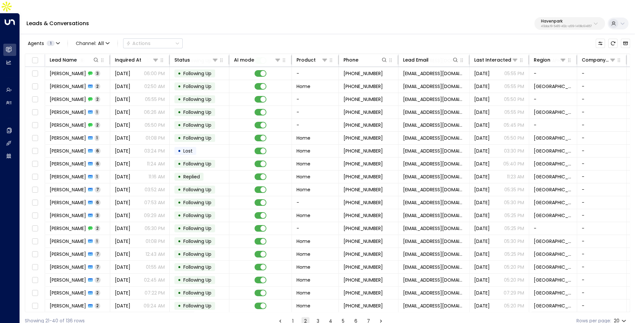
click at [314, 317] on button "3" at bounding box center [318, 321] width 8 height 8
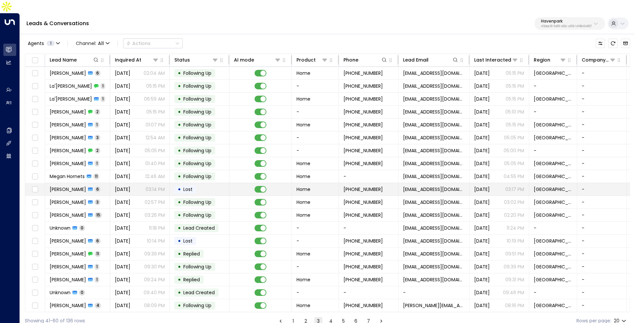
scroll to position [13, 0]
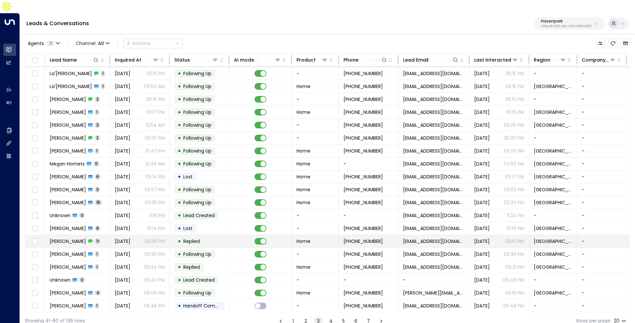
click at [164, 235] on td "[DATE] 09:39 PM" at bounding box center [140, 241] width 60 height 13
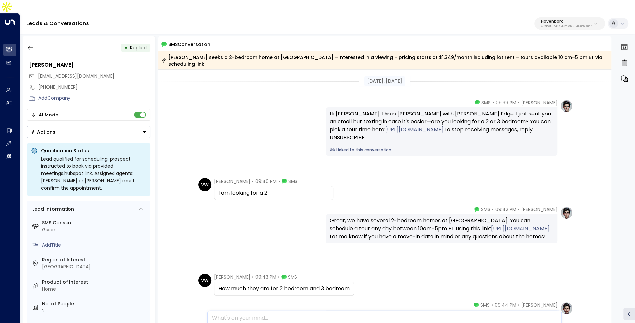
click at [361, 147] on link "Linked to this conversation" at bounding box center [442, 150] width 224 height 6
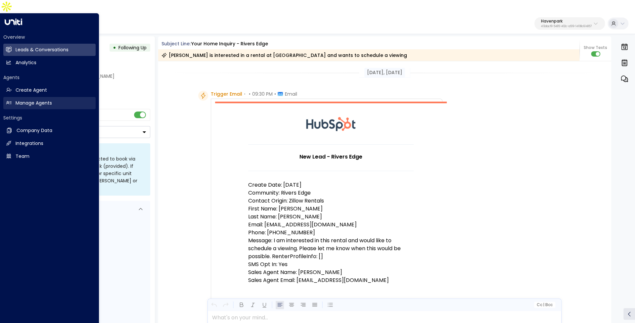
click at [28, 100] on h2 "Manage Agents" at bounding box center [34, 103] width 36 height 7
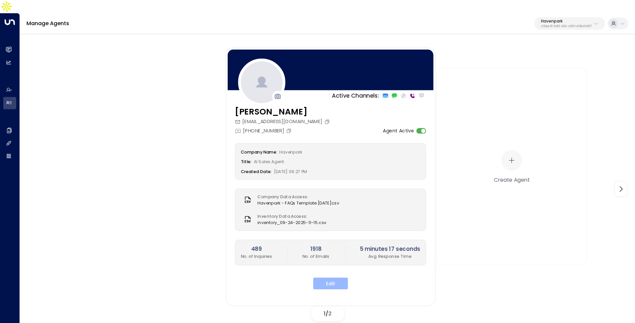
click at [321, 277] on button "Edit" at bounding box center [330, 283] width 35 height 12
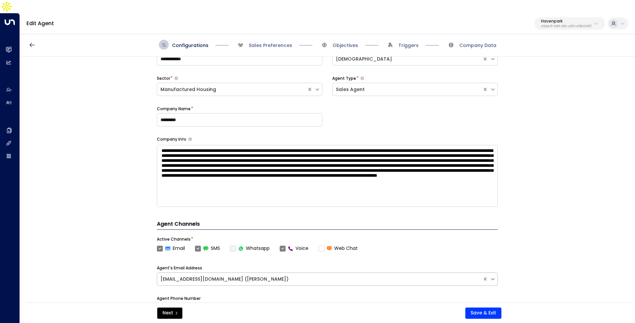
scroll to position [237, 0]
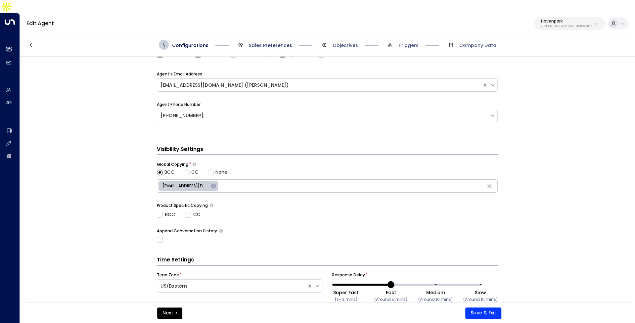
click at [259, 42] on span "Sales Preferences" at bounding box center [270, 45] width 43 height 7
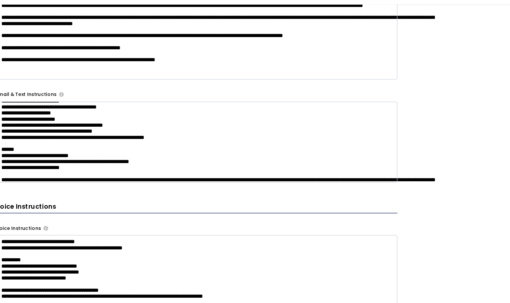
scroll to position [360, 0]
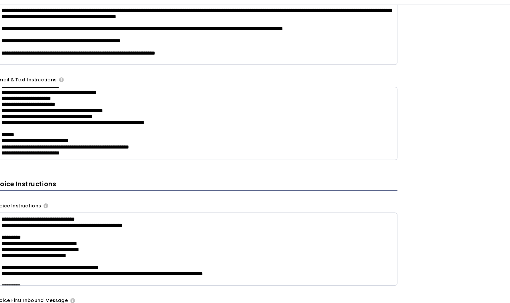
click at [479, 168] on div "**********" at bounding box center [263, 176] width 491 height 249
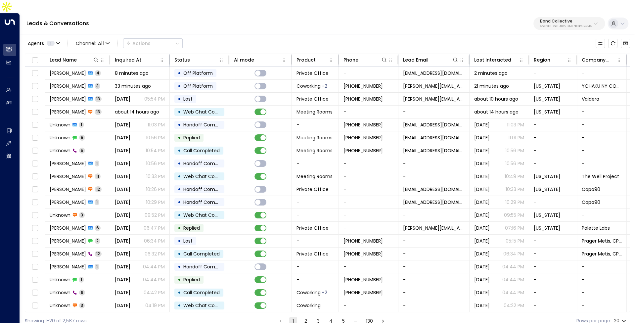
click at [5, 233] on div "Overview Leads & Conversations Leads & Conversations Analytics Analytics Agents…" at bounding box center [10, 174] width 20 height 323
click at [99, 54] on th "Lead Name" at bounding box center [77, 60] width 65 height 13
click at [97, 58] on icon at bounding box center [96, 60] width 4 height 4
type input "********"
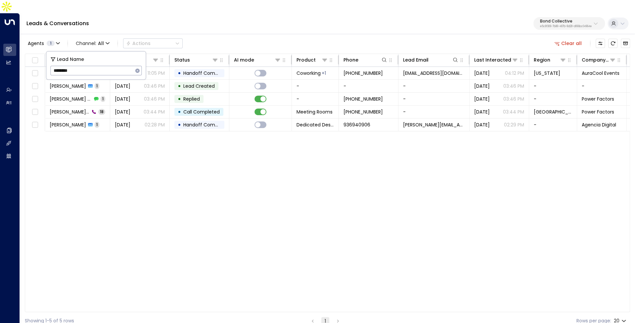
click at [228, 33] on div "Agents 1 Channel: All Actions Clear all Lead Name Inquired At Status AI mode Pr…" at bounding box center [327, 181] width 605 height 296
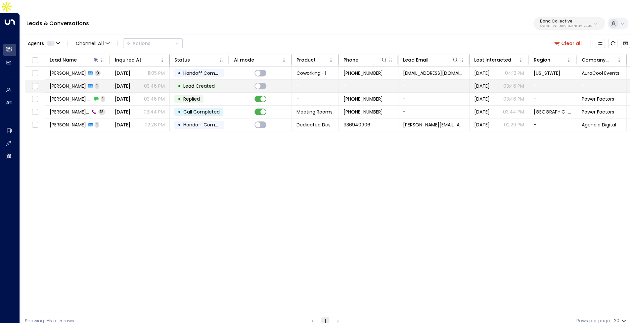
click at [63, 83] on span "Patricia" at bounding box center [68, 86] width 36 height 7
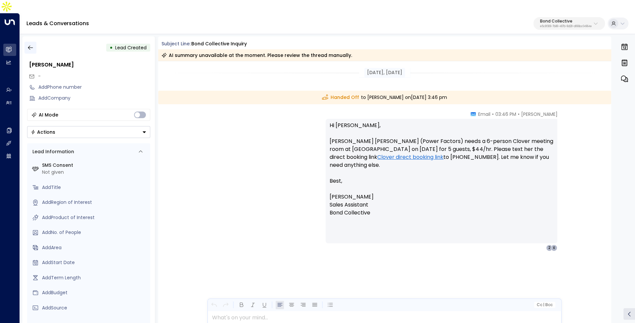
click at [30, 44] on icon "button" at bounding box center [30, 47] width 7 height 7
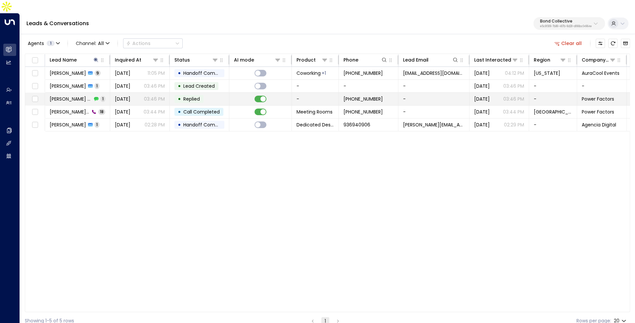
click at [56, 93] on td "Patricia Jane 1" at bounding box center [77, 99] width 65 height 13
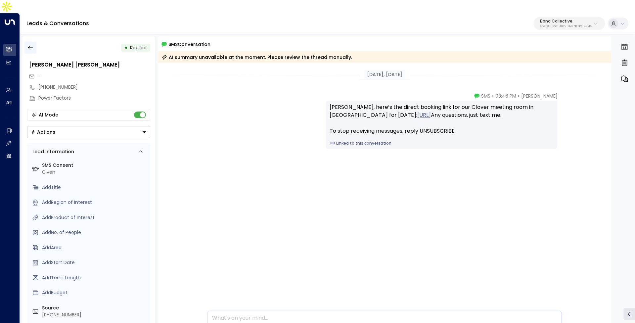
click at [30, 44] on icon "button" at bounding box center [30, 47] width 7 height 7
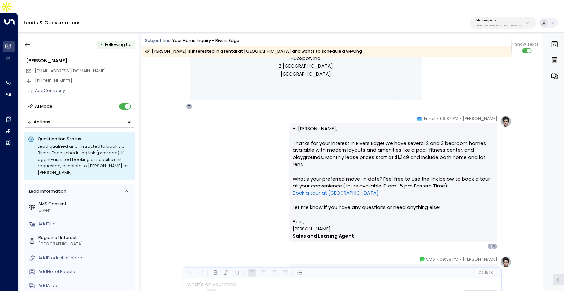
scroll to position [325, 0]
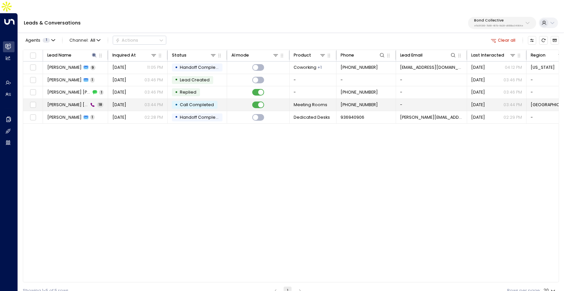
click at [67, 102] on span "[PERSON_NAME] [PERSON_NAME]" at bounding box center [67, 105] width 41 height 6
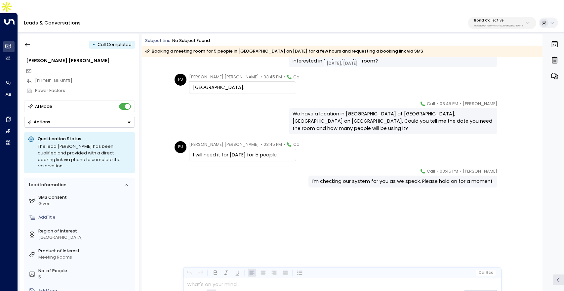
scroll to position [391, 0]
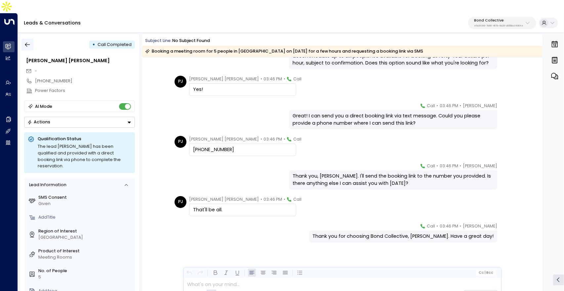
click at [26, 43] on icon "button" at bounding box center [27, 45] width 5 height 4
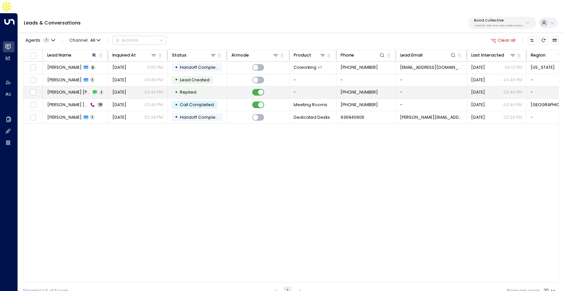
click at [67, 89] on span "Patricia Jane" at bounding box center [69, 92] width 44 height 6
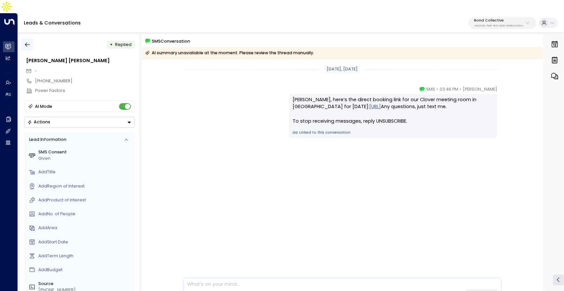
click at [26, 43] on icon "button" at bounding box center [27, 45] width 5 height 4
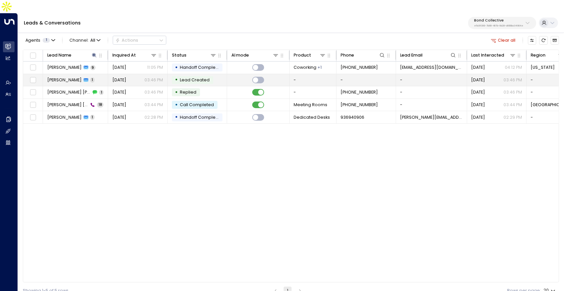
click at [84, 78] on icon at bounding box center [86, 80] width 5 height 4
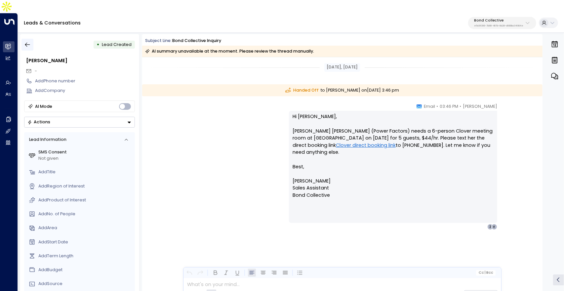
click at [28, 41] on icon "button" at bounding box center [27, 44] width 7 height 7
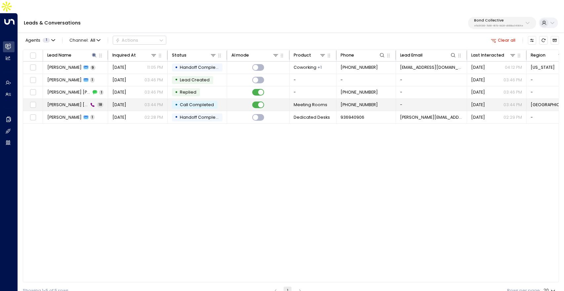
click at [125, 102] on span "Jul 16, 2025" at bounding box center [119, 105] width 14 height 6
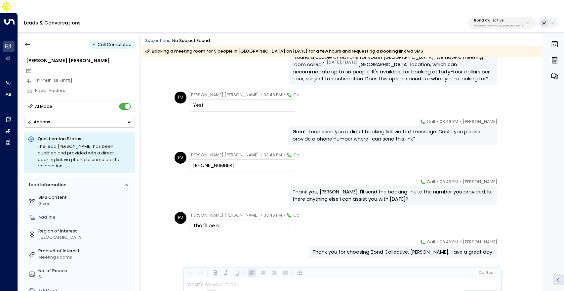
scroll to position [391, 0]
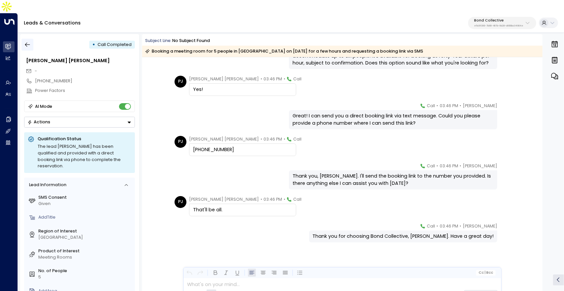
click at [31, 39] on button "button" at bounding box center [28, 45] width 12 height 12
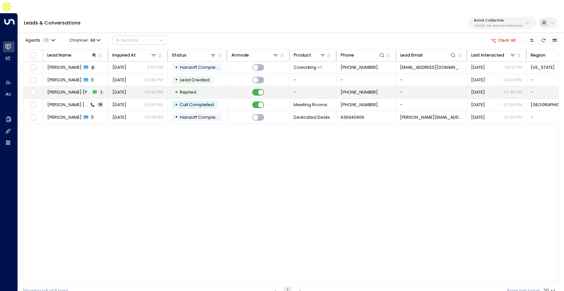
click at [126, 89] on span "Jul 16, 2025" at bounding box center [119, 92] width 14 height 6
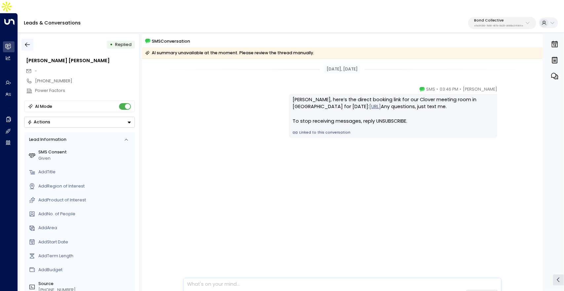
click at [29, 41] on icon "button" at bounding box center [27, 44] width 7 height 7
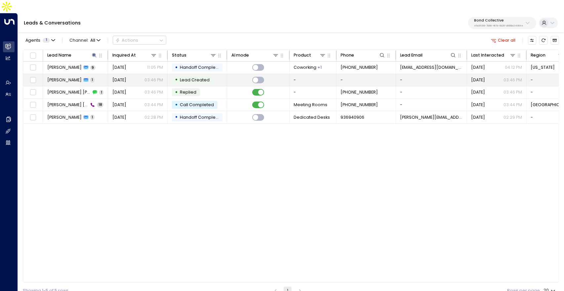
click at [90, 74] on td "Patricia 1" at bounding box center [75, 80] width 65 height 12
